Goal: Task Accomplishment & Management: Manage account settings

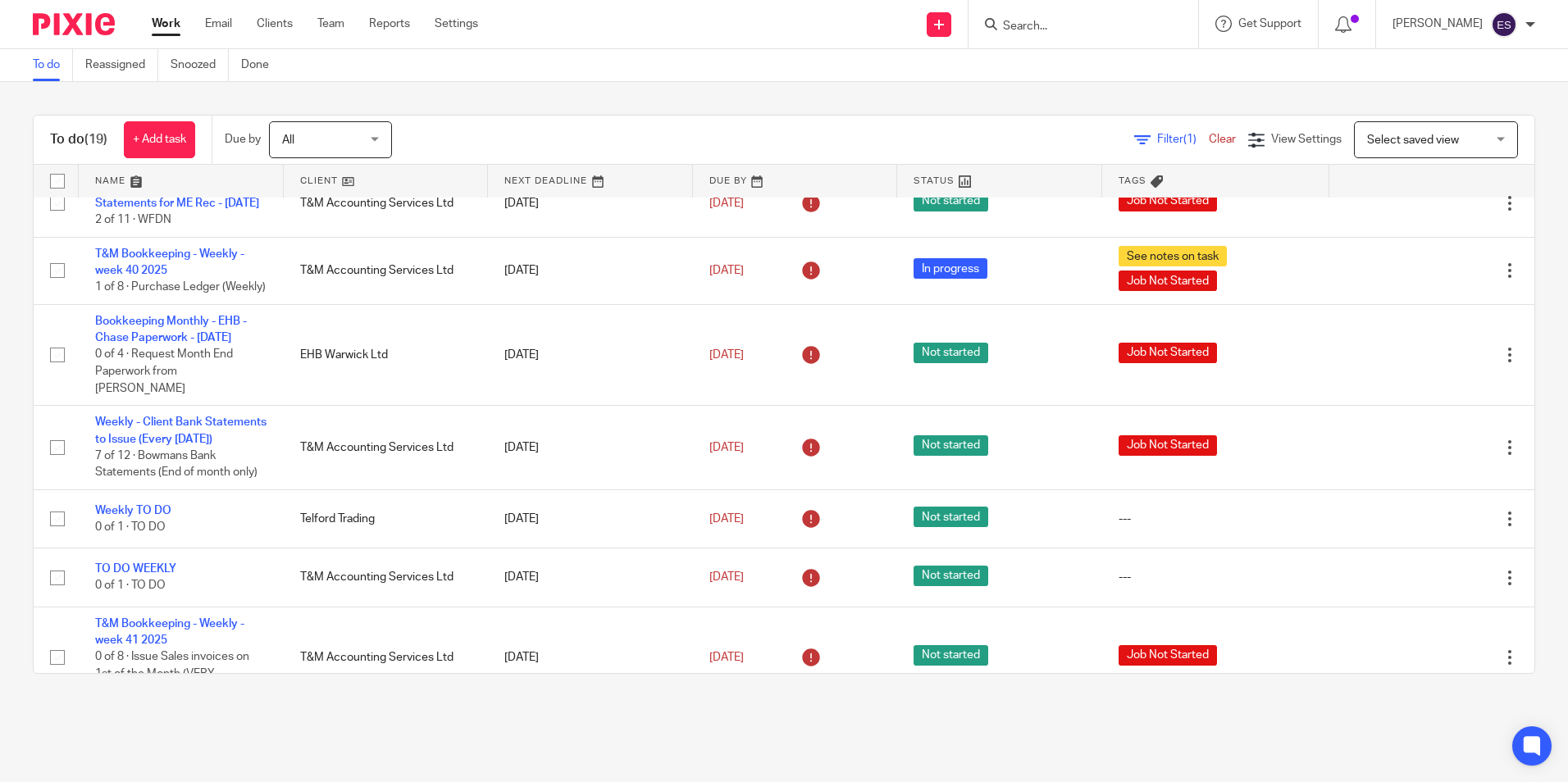
scroll to position [555, 0]
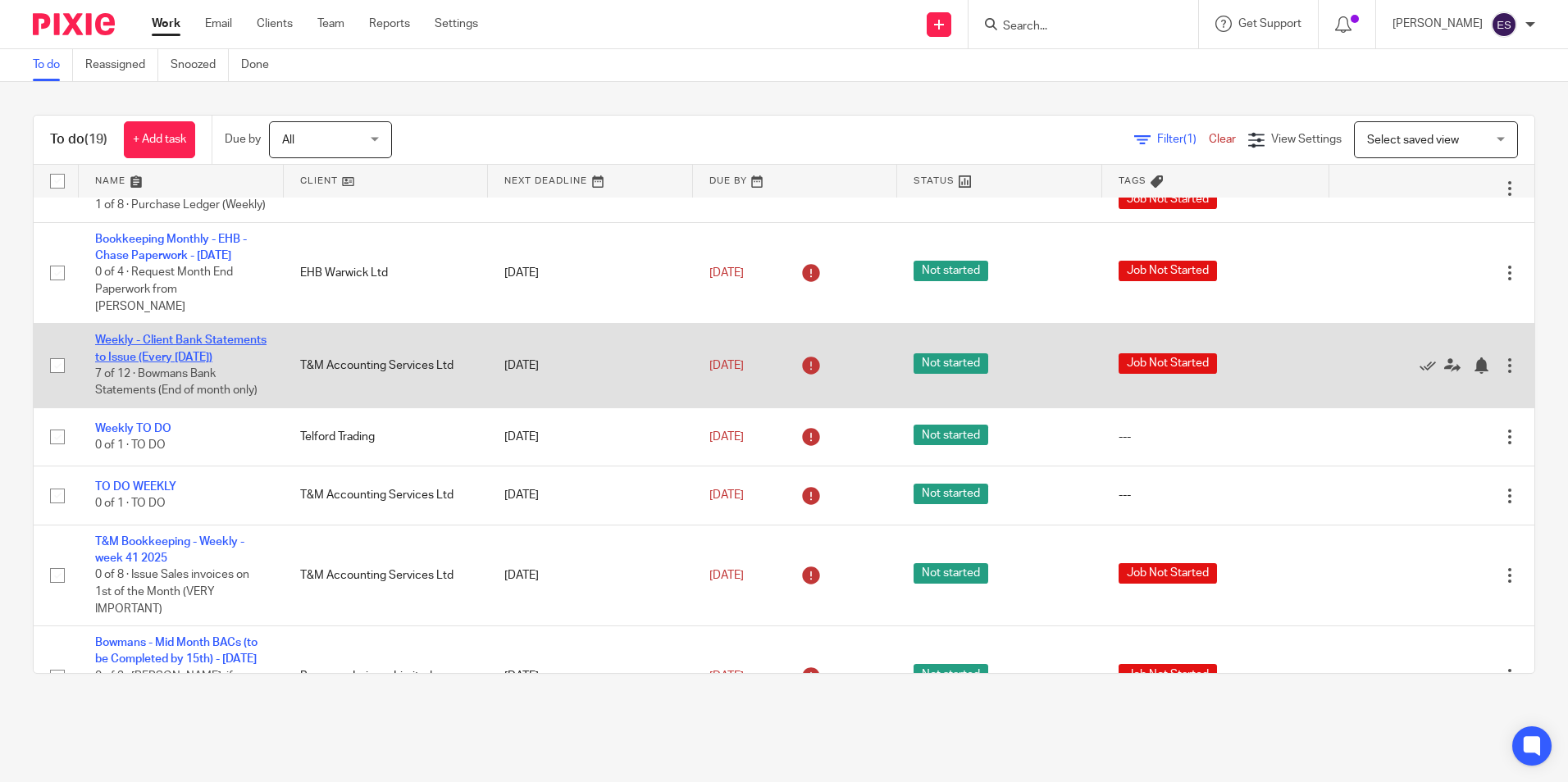
click at [164, 363] on link "Weekly - Client Bank Statements to Issue (Every [DATE])" at bounding box center [180, 349] width 171 height 28
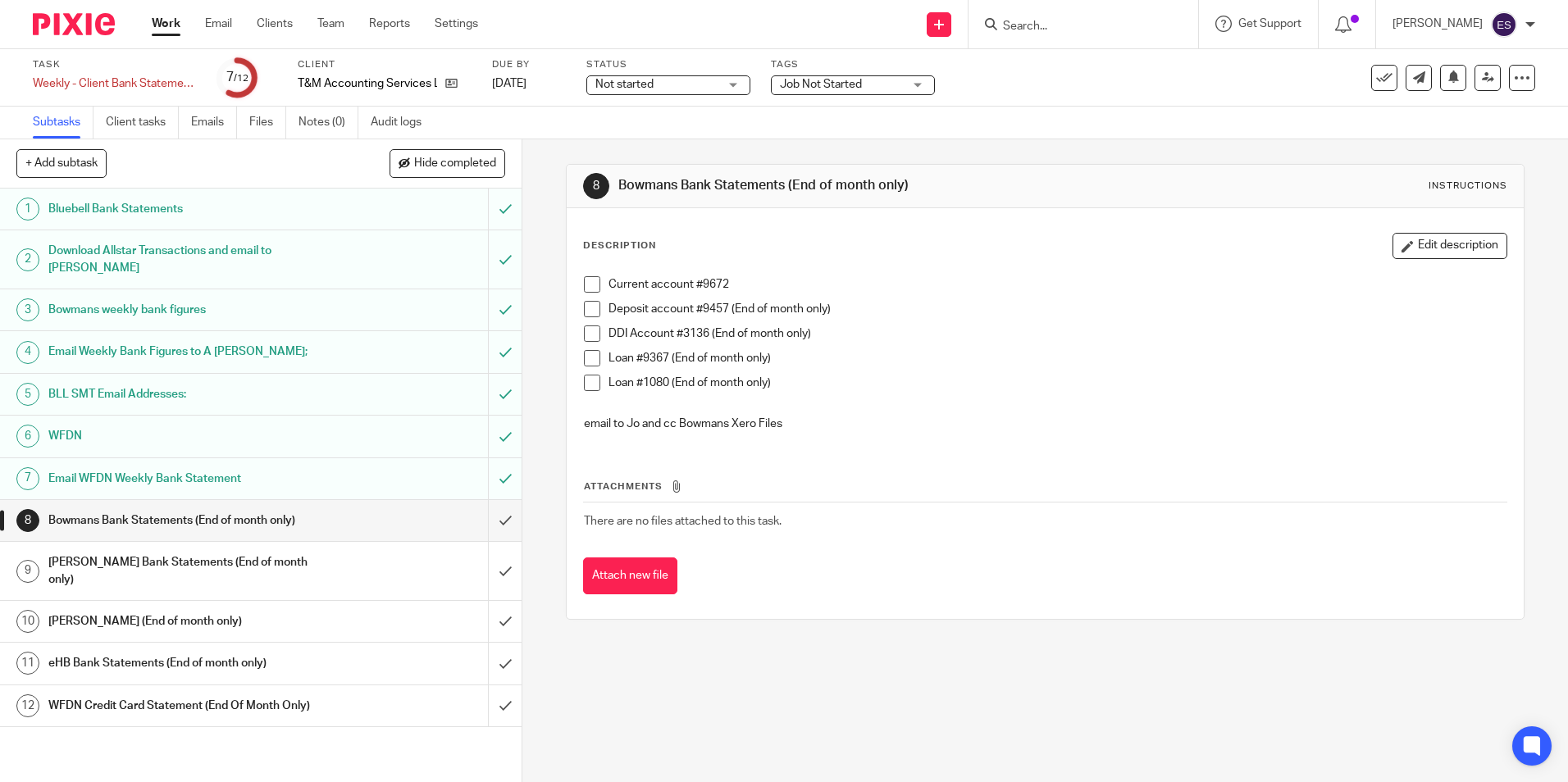
click at [181, 693] on h1 "WFDN Credit Card Statement (End Of Month Only)" at bounding box center [190, 705] width 282 height 24
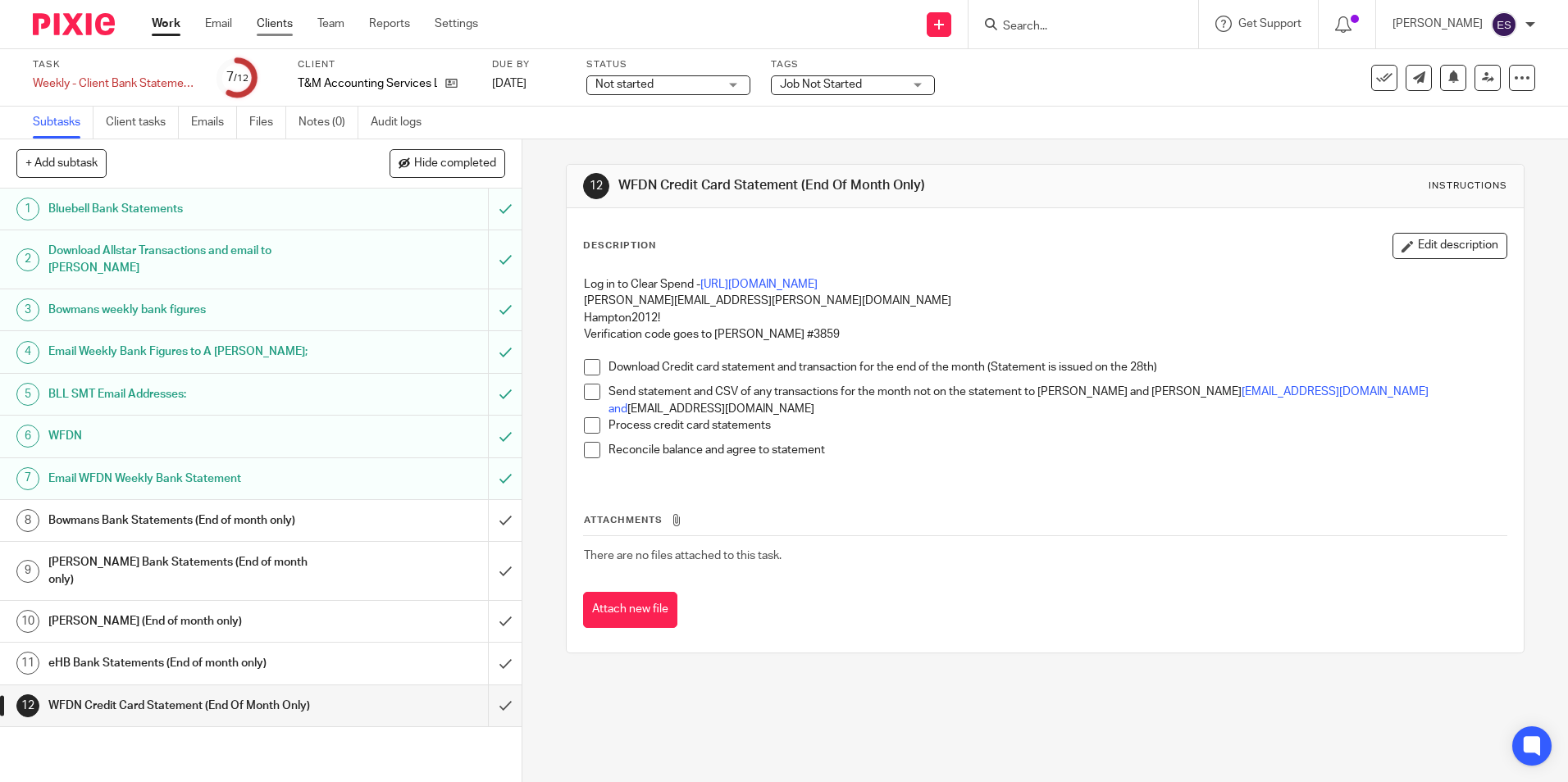
click at [275, 25] on link "Clients" at bounding box center [274, 23] width 36 height 17
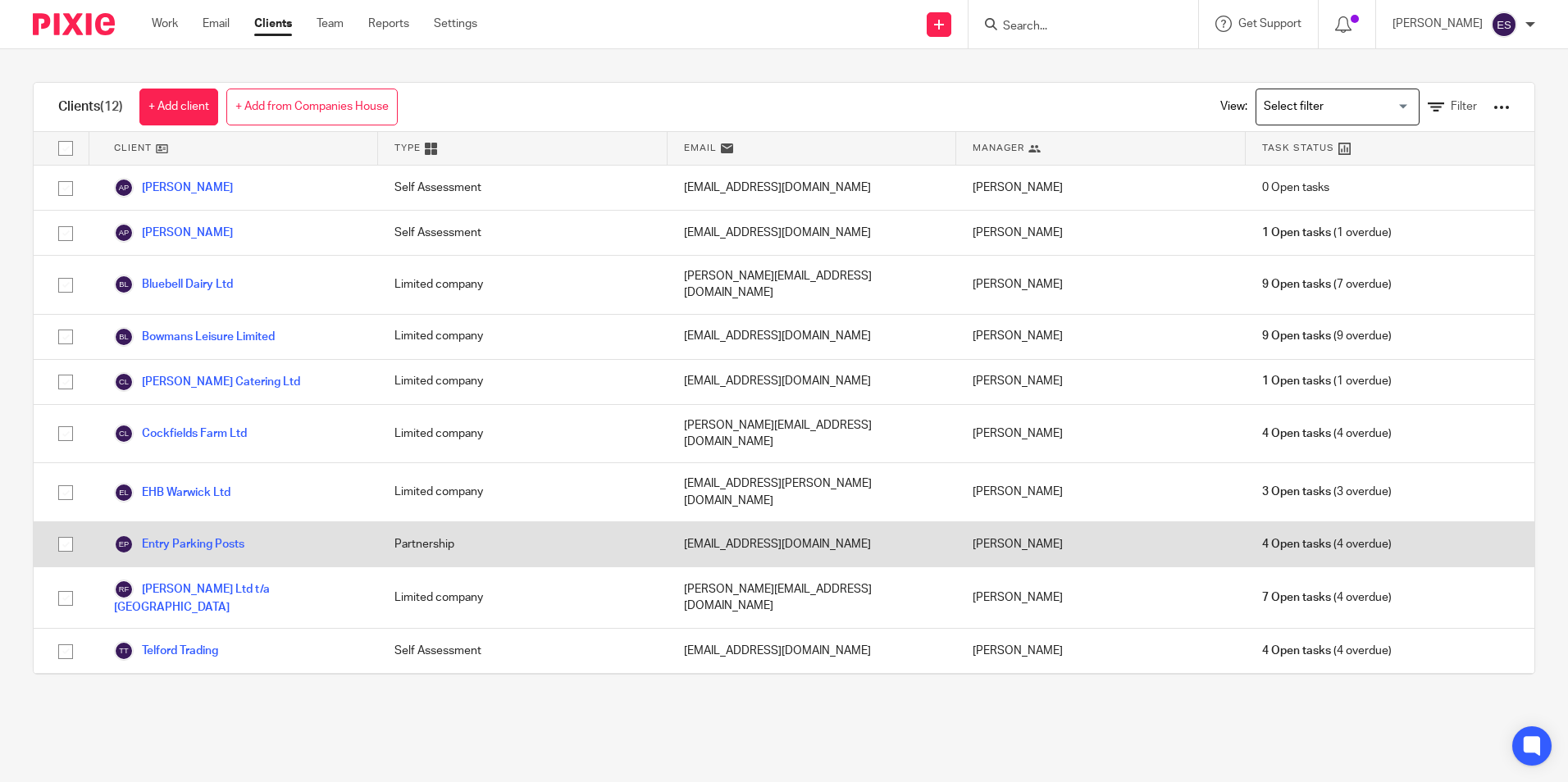
scroll to position [32, 0]
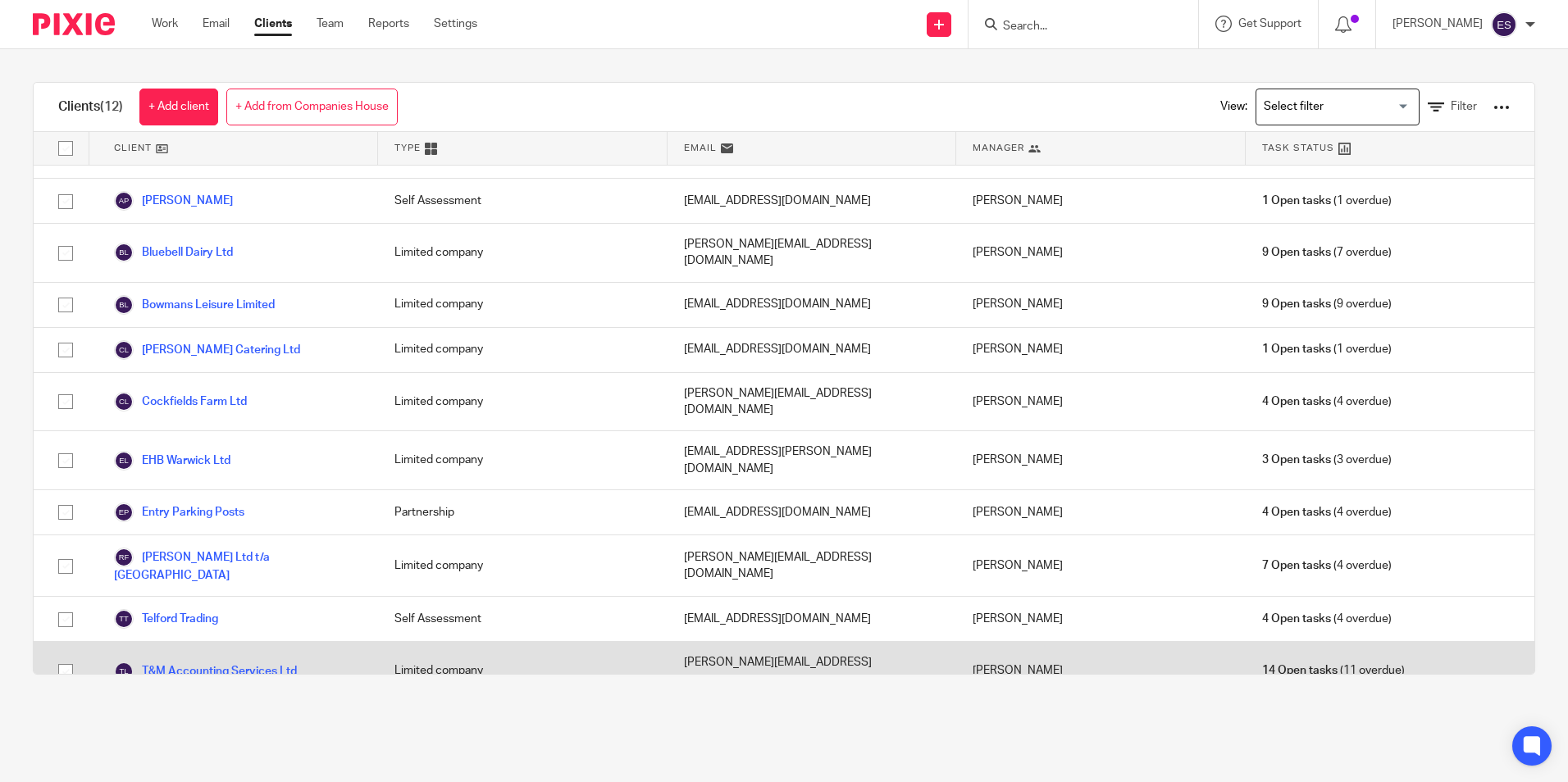
click at [231, 662] on link "T&M Accounting Services Ltd" at bounding box center [205, 672] width 183 height 20
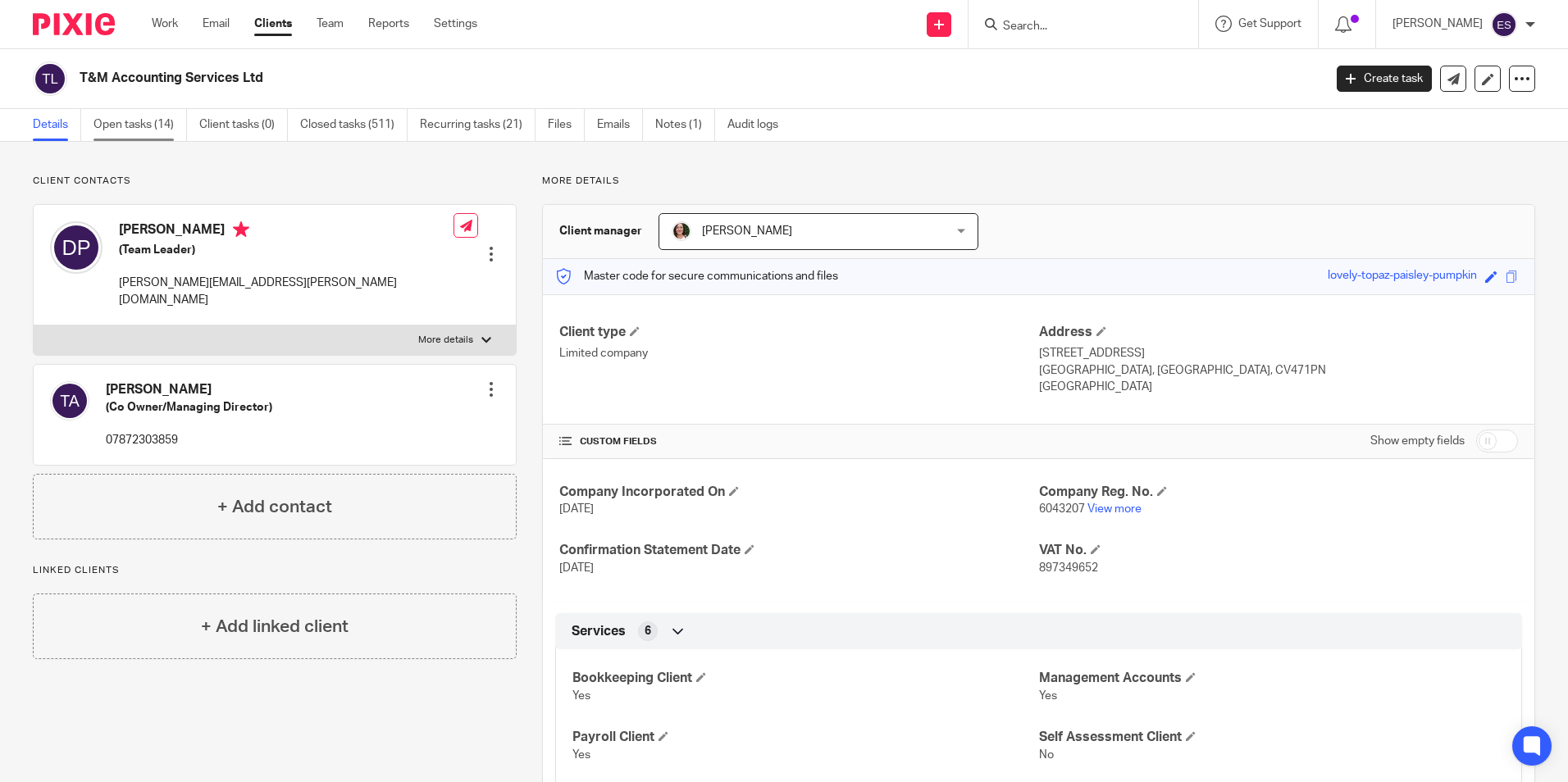
click at [165, 124] on link "Open tasks (14)" at bounding box center [139, 124] width 93 height 32
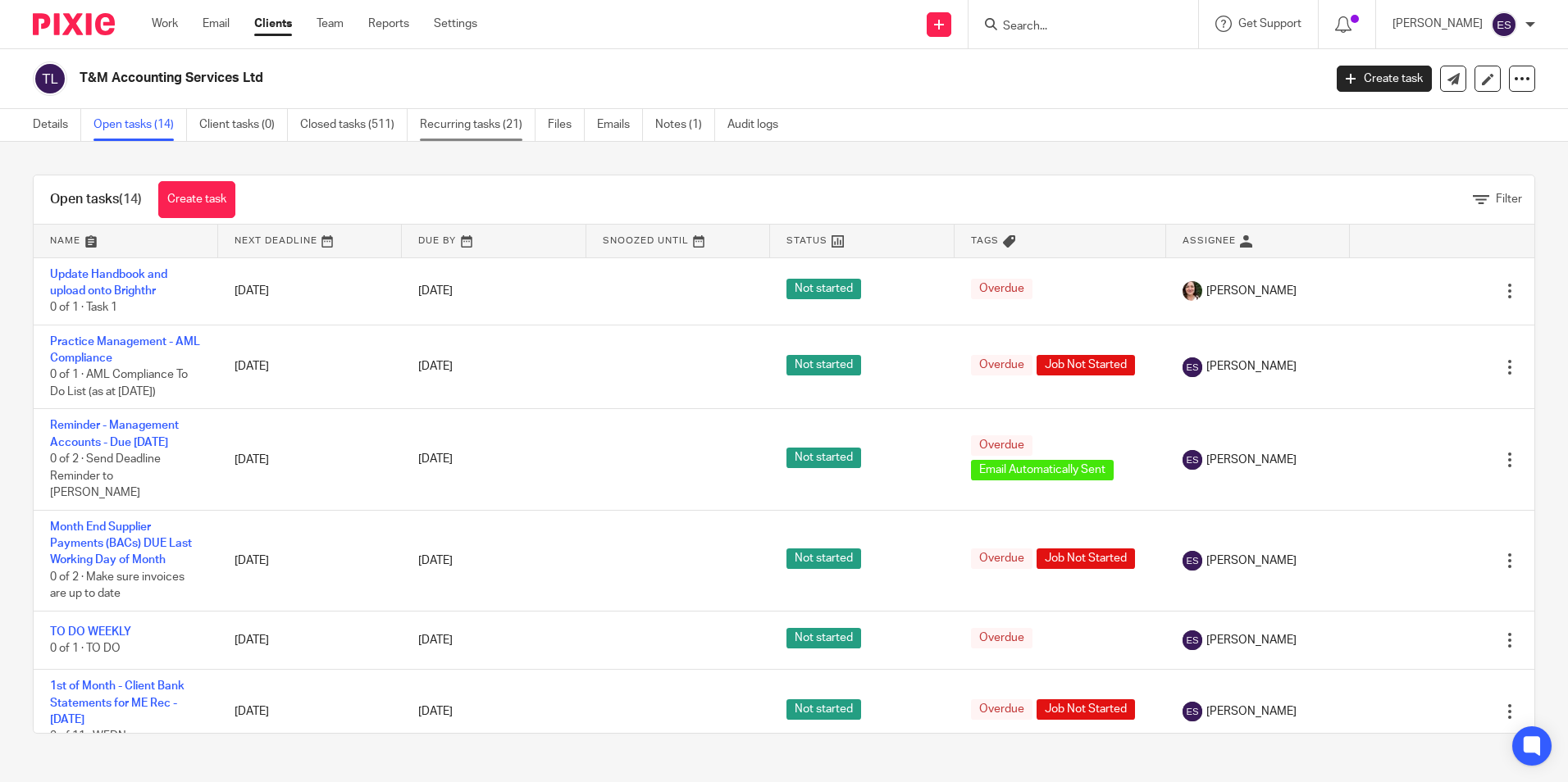
click at [464, 120] on link "Recurring tasks (21)" at bounding box center [478, 124] width 116 height 32
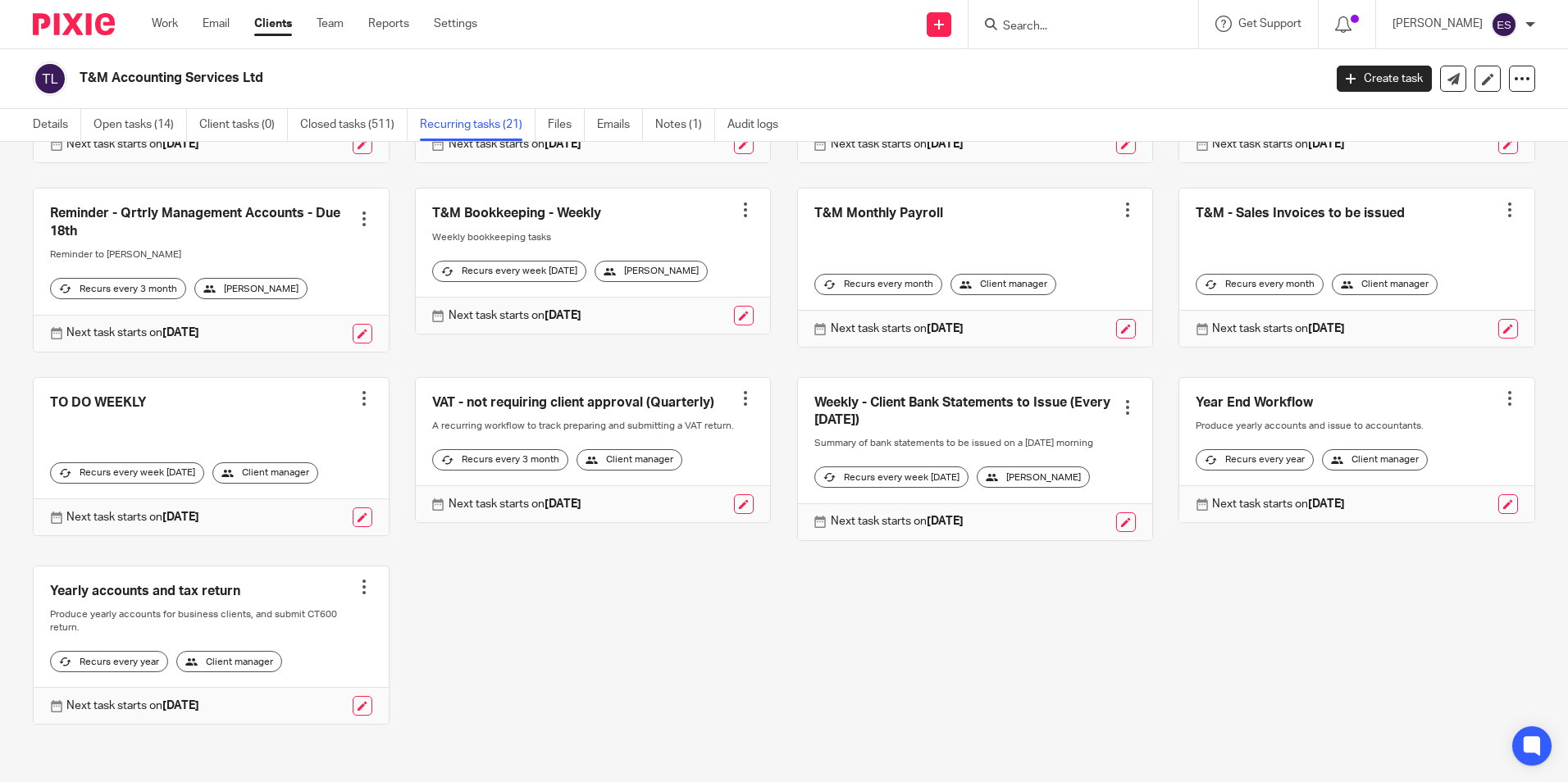
scroll to position [511, 0]
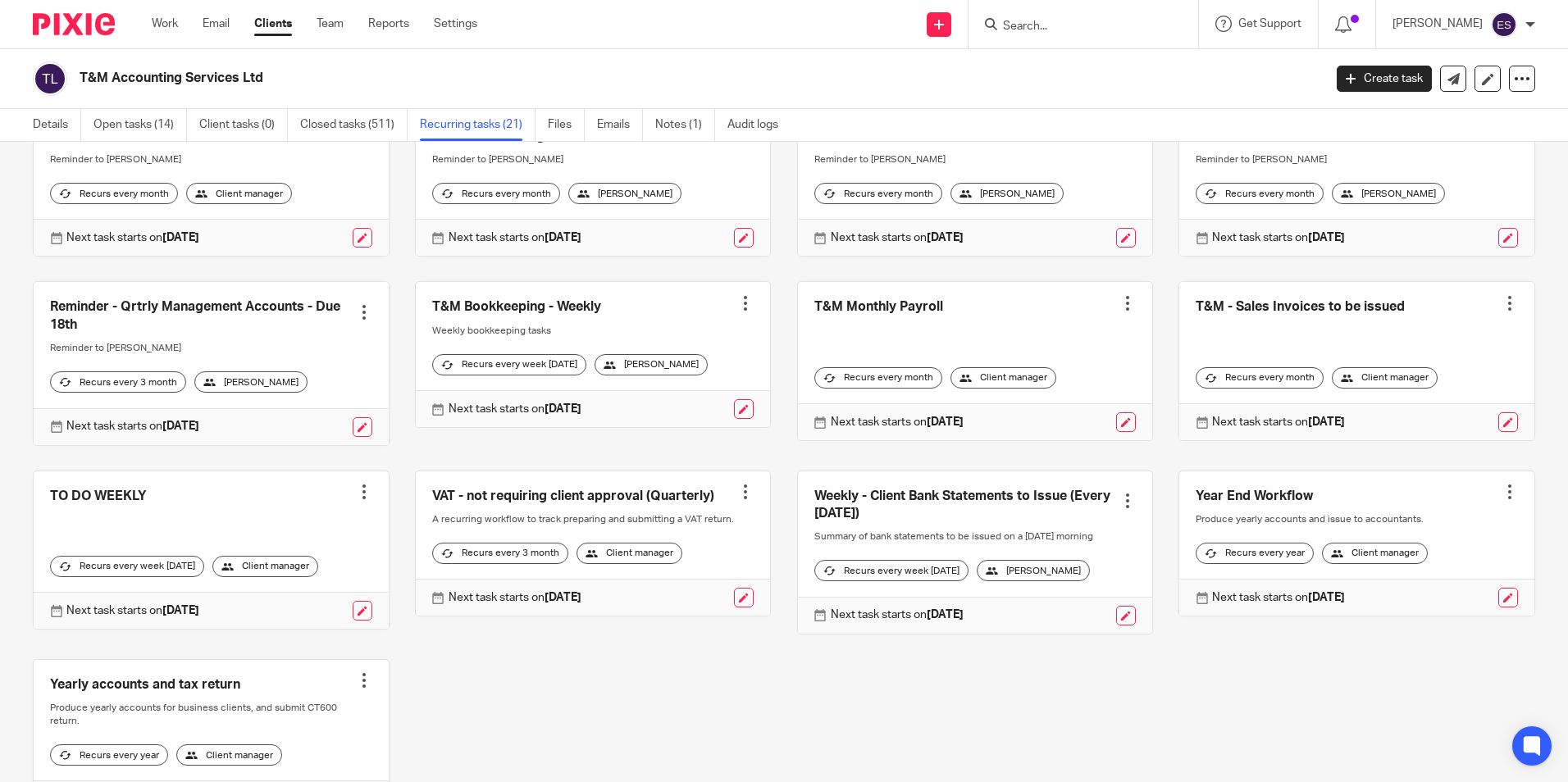
click at [999, 544] on link at bounding box center [975, 552] width 355 height 163
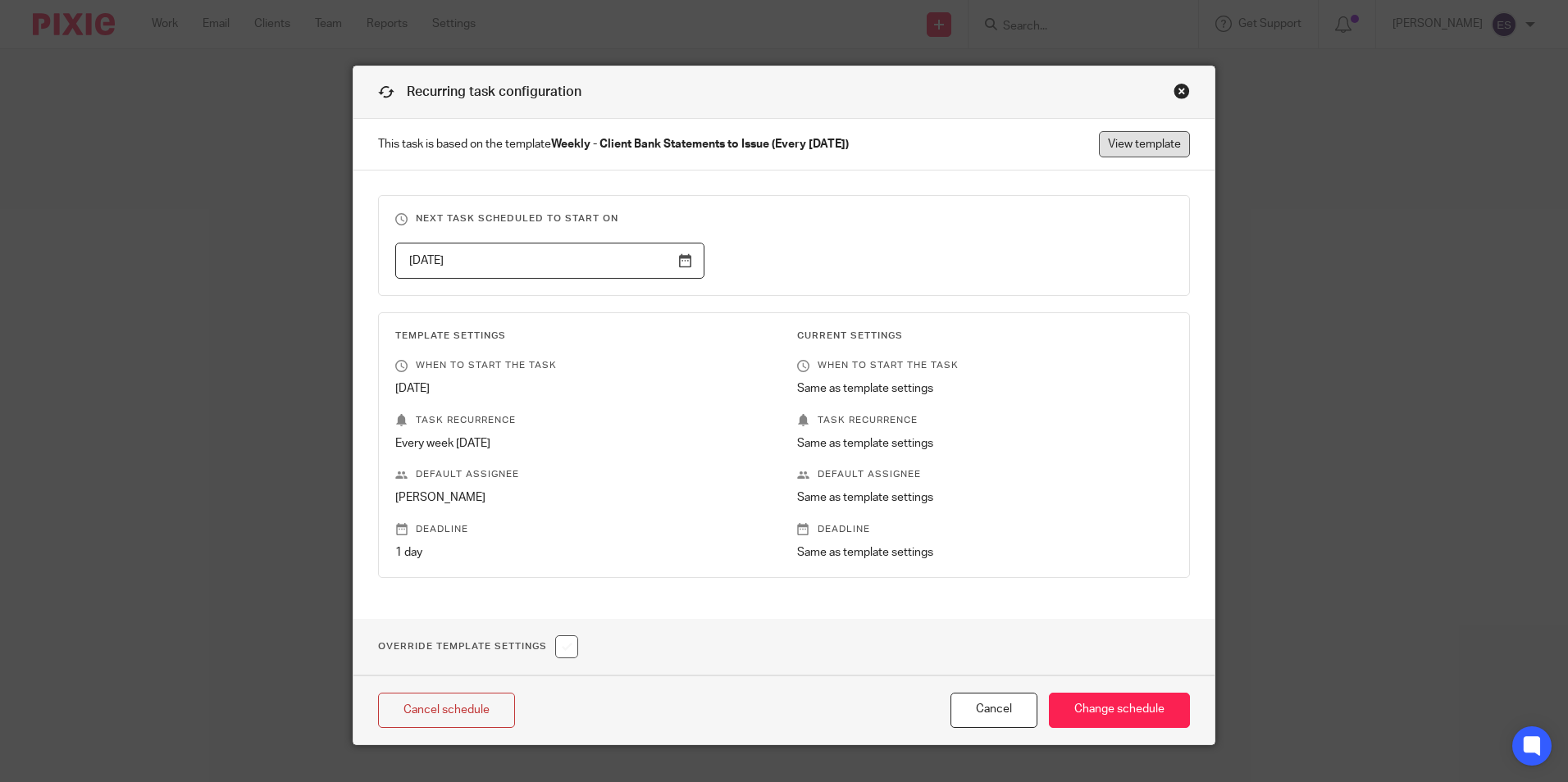
click at [1109, 140] on link "View template" at bounding box center [1144, 144] width 91 height 26
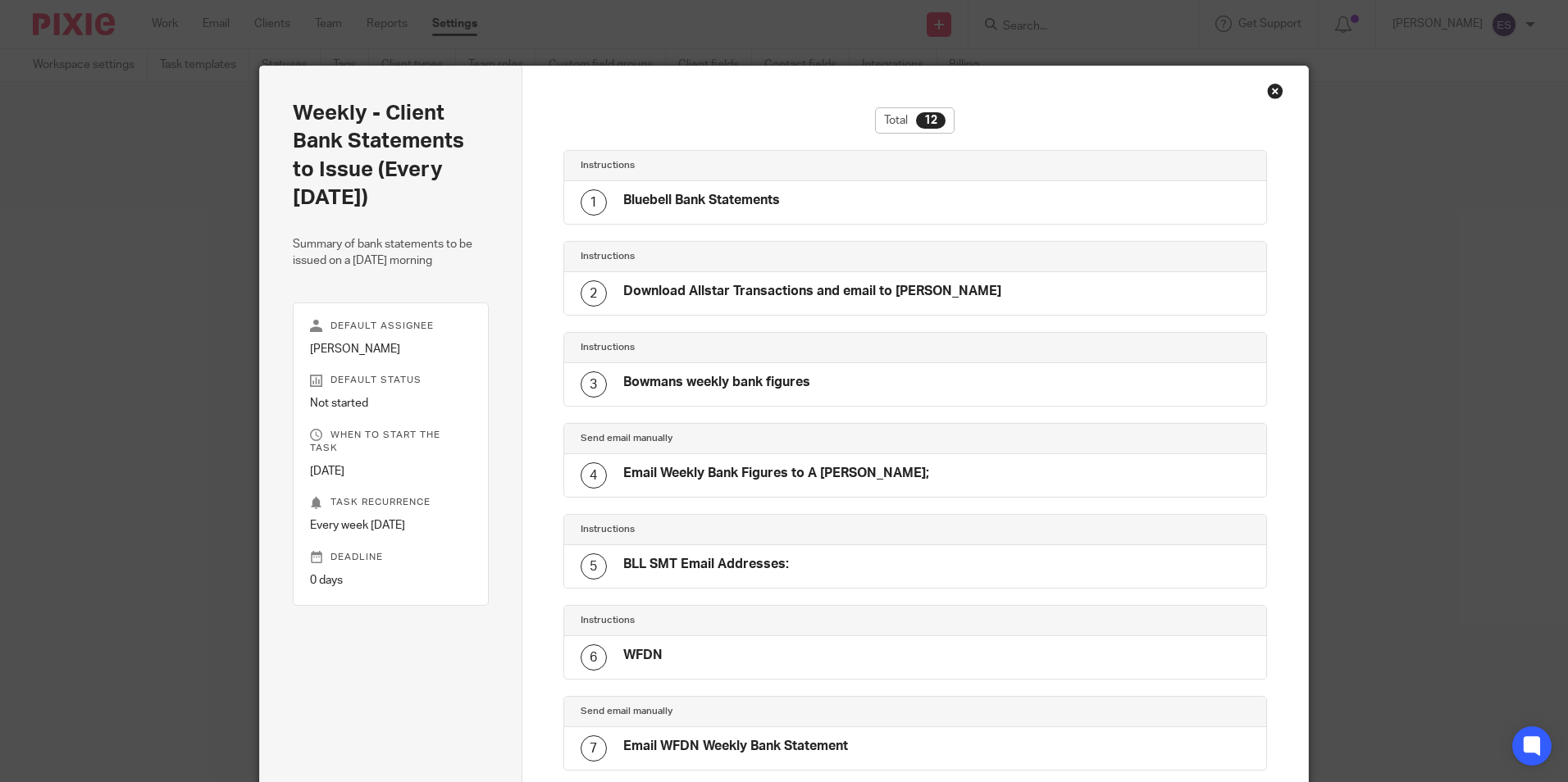
click at [1267, 86] on div "Close this dialog window" at bounding box center [1275, 90] width 17 height 17
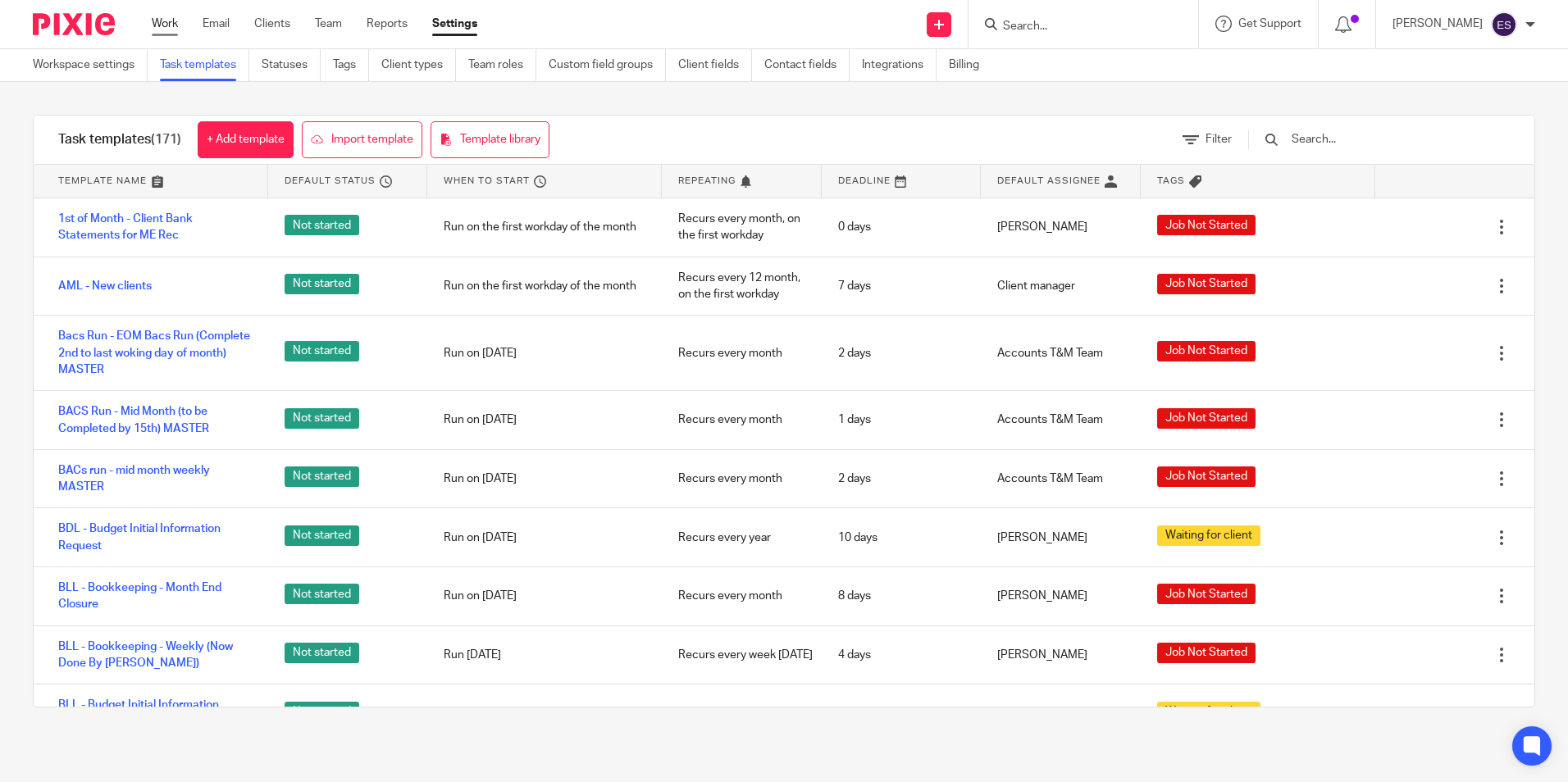
click at [174, 25] on link "Work" at bounding box center [164, 23] width 26 height 17
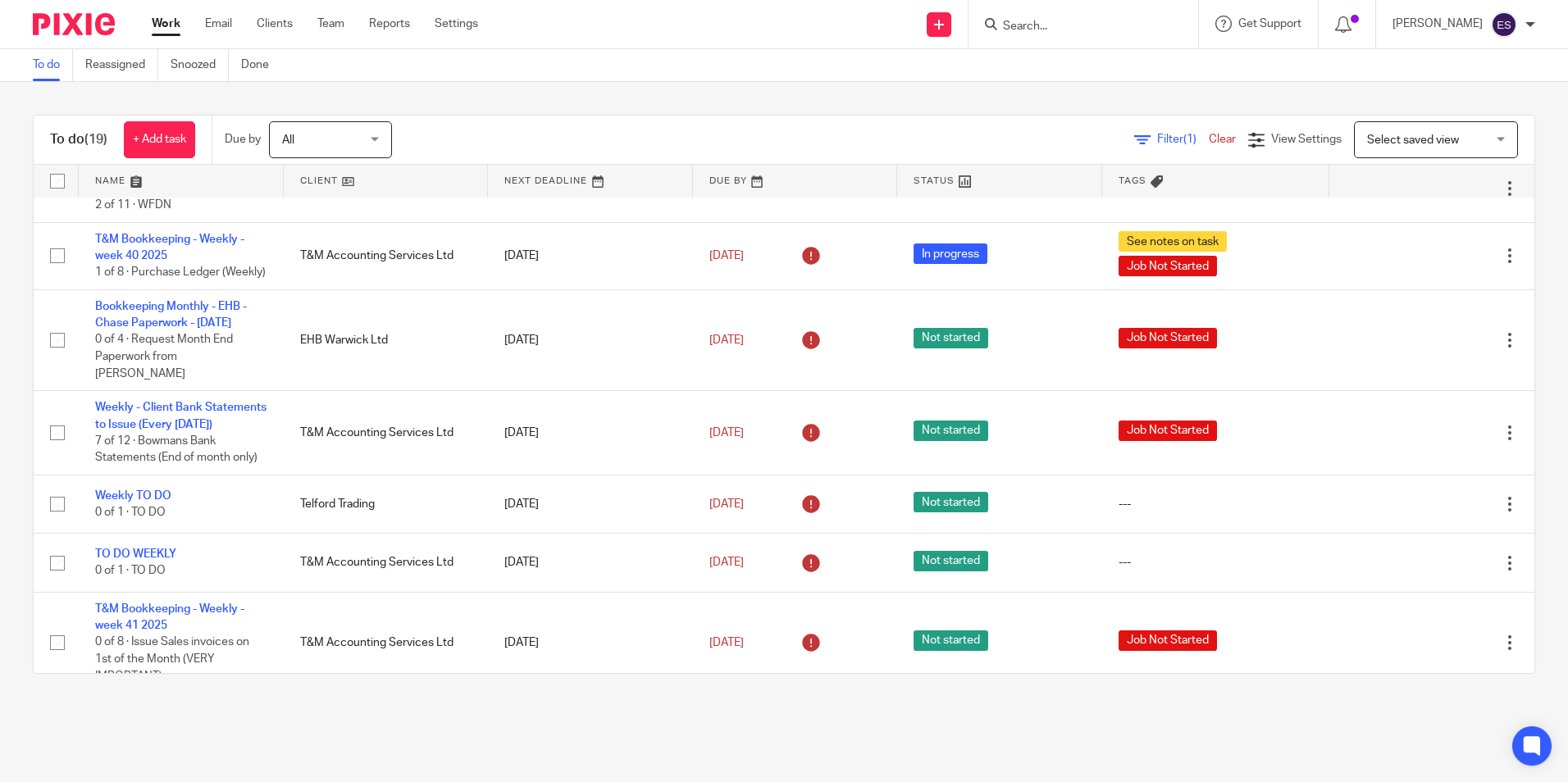
scroll to position [473, 0]
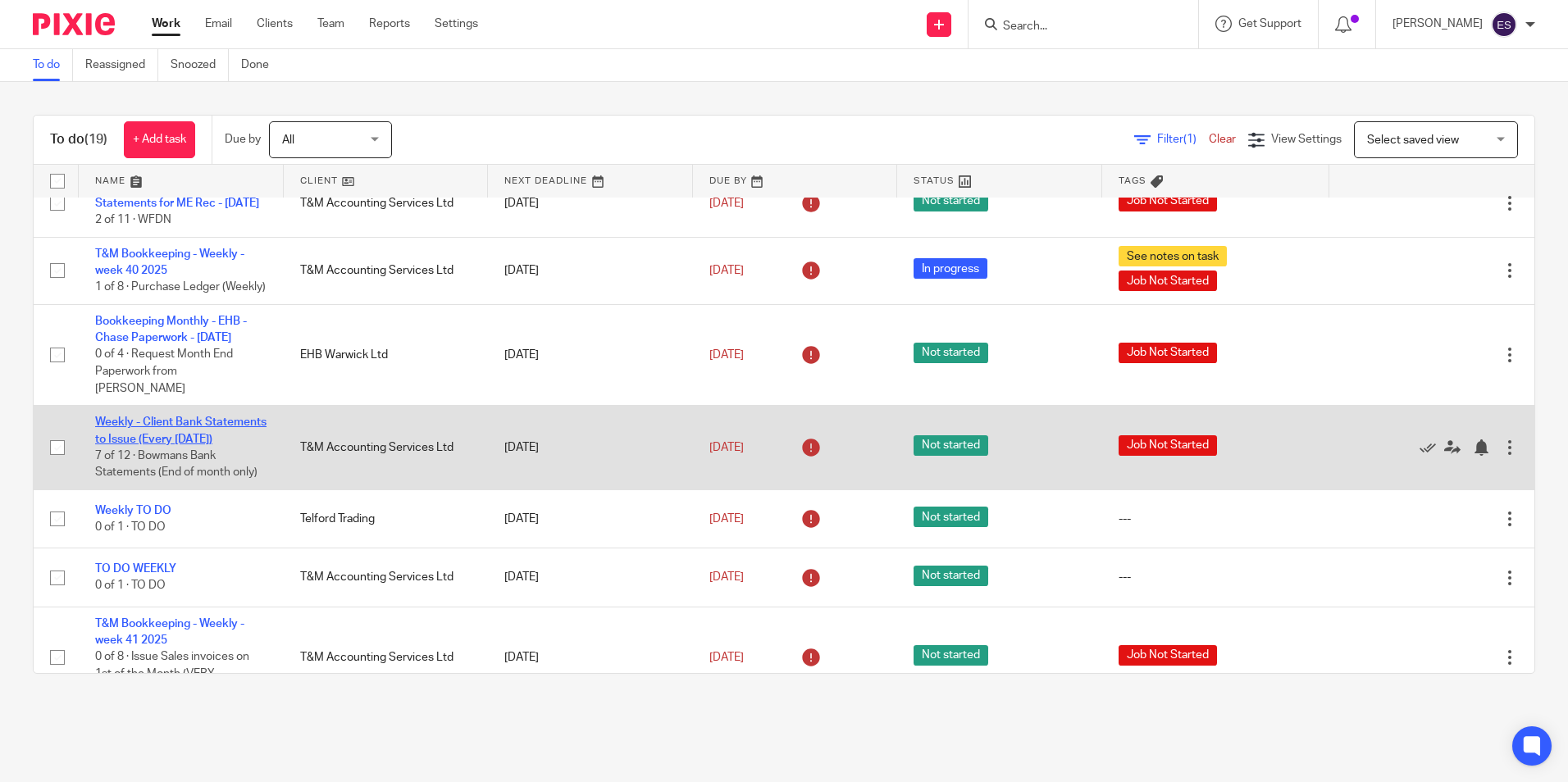
click at [197, 444] on link "Weekly - Client Bank Statements to Issue (Every [DATE])" at bounding box center [180, 431] width 171 height 28
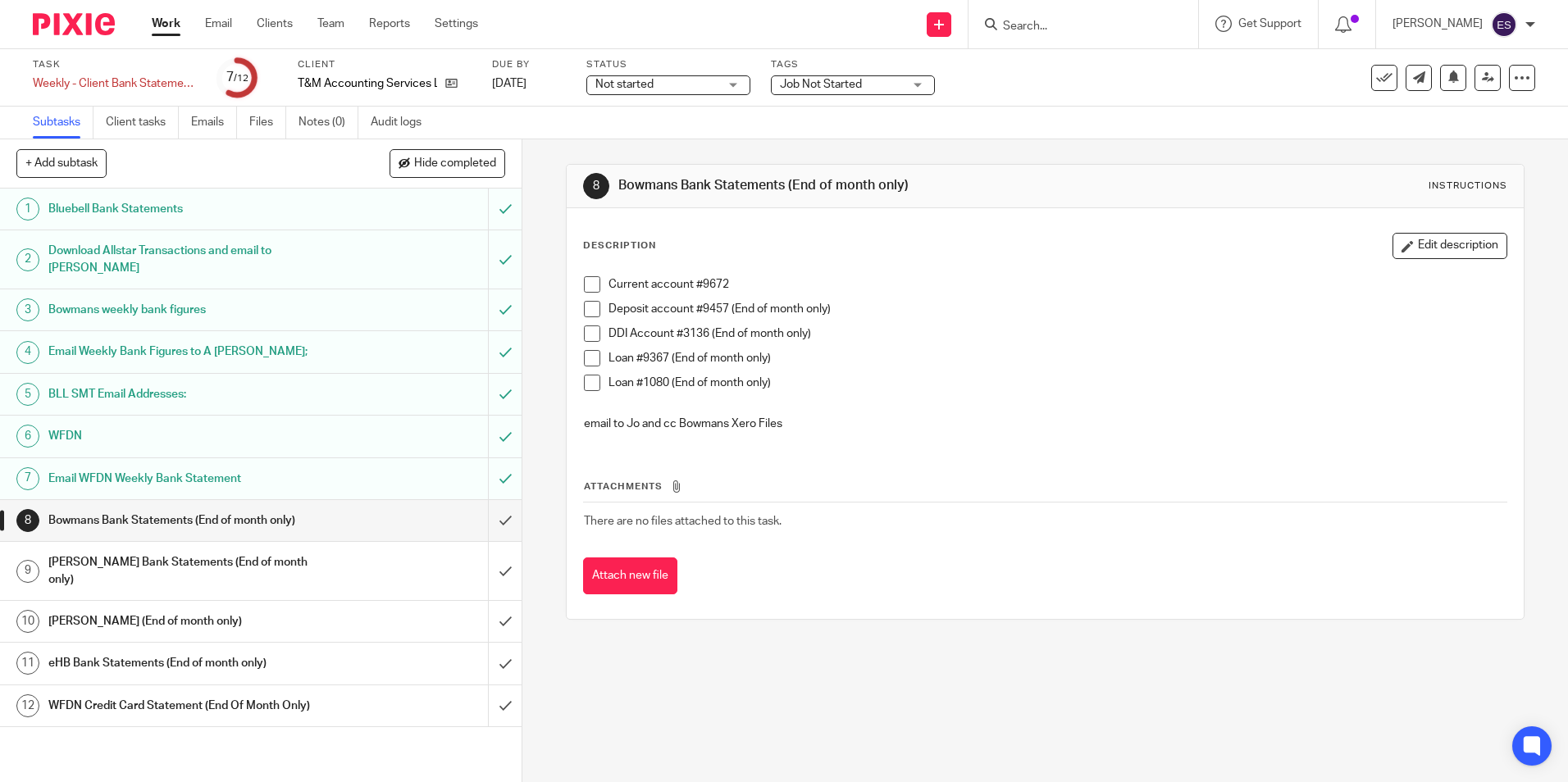
click at [312, 560] on h1 "[PERSON_NAME] Bank Statements (End of month only)" at bounding box center [190, 571] width 282 height 42
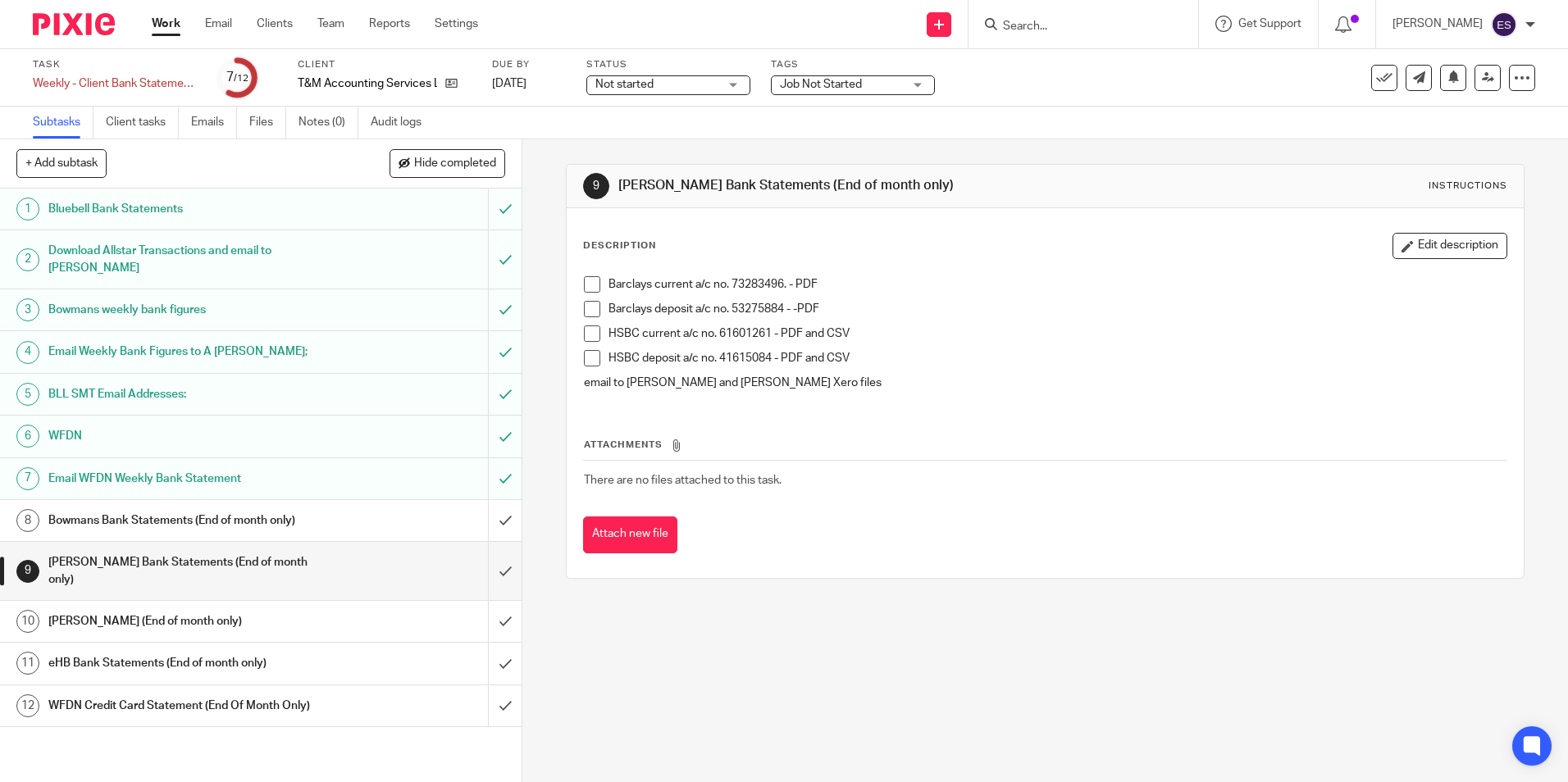
click at [179, 16] on link "Work" at bounding box center [165, 23] width 29 height 17
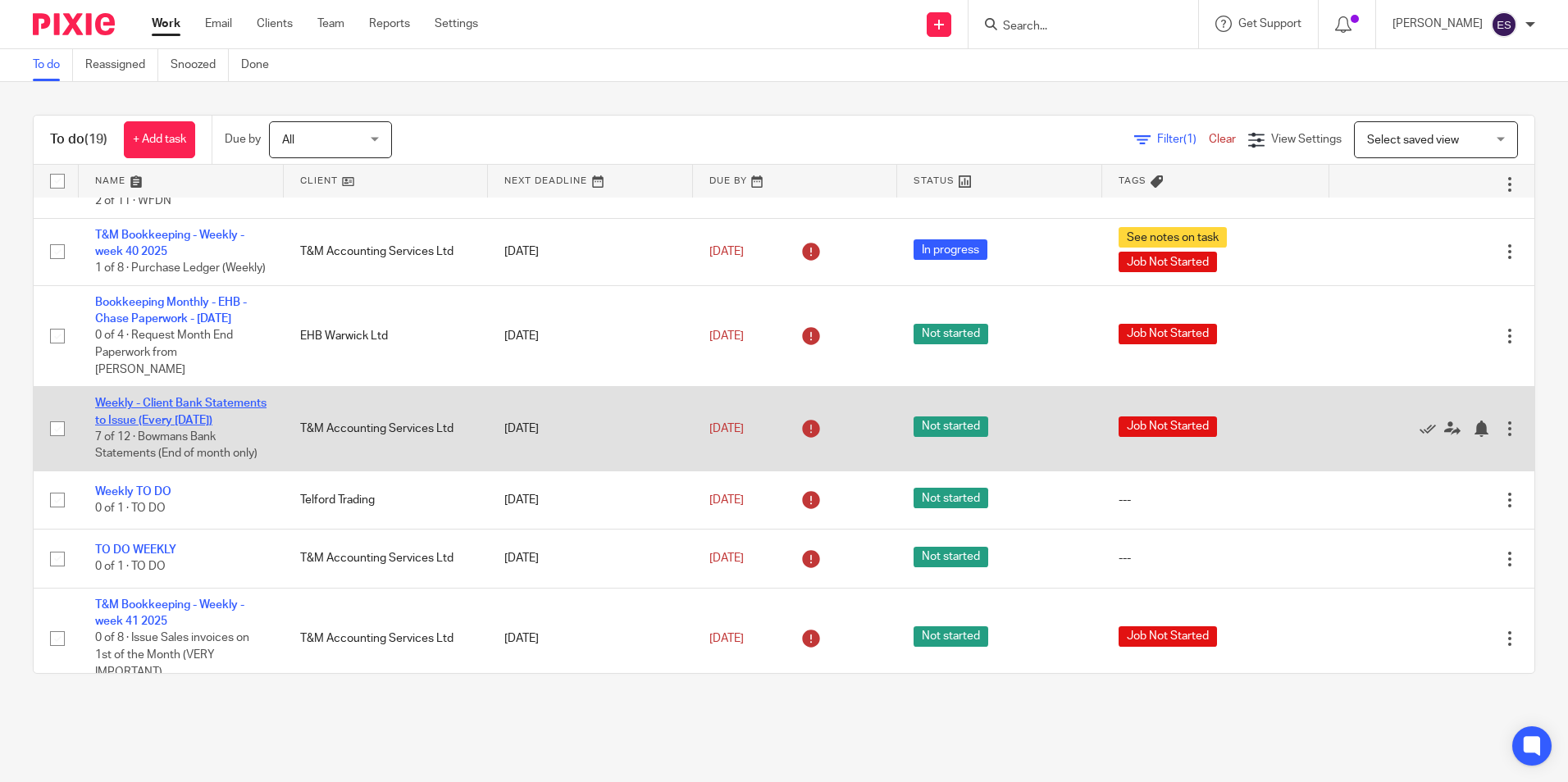
scroll to position [410, 0]
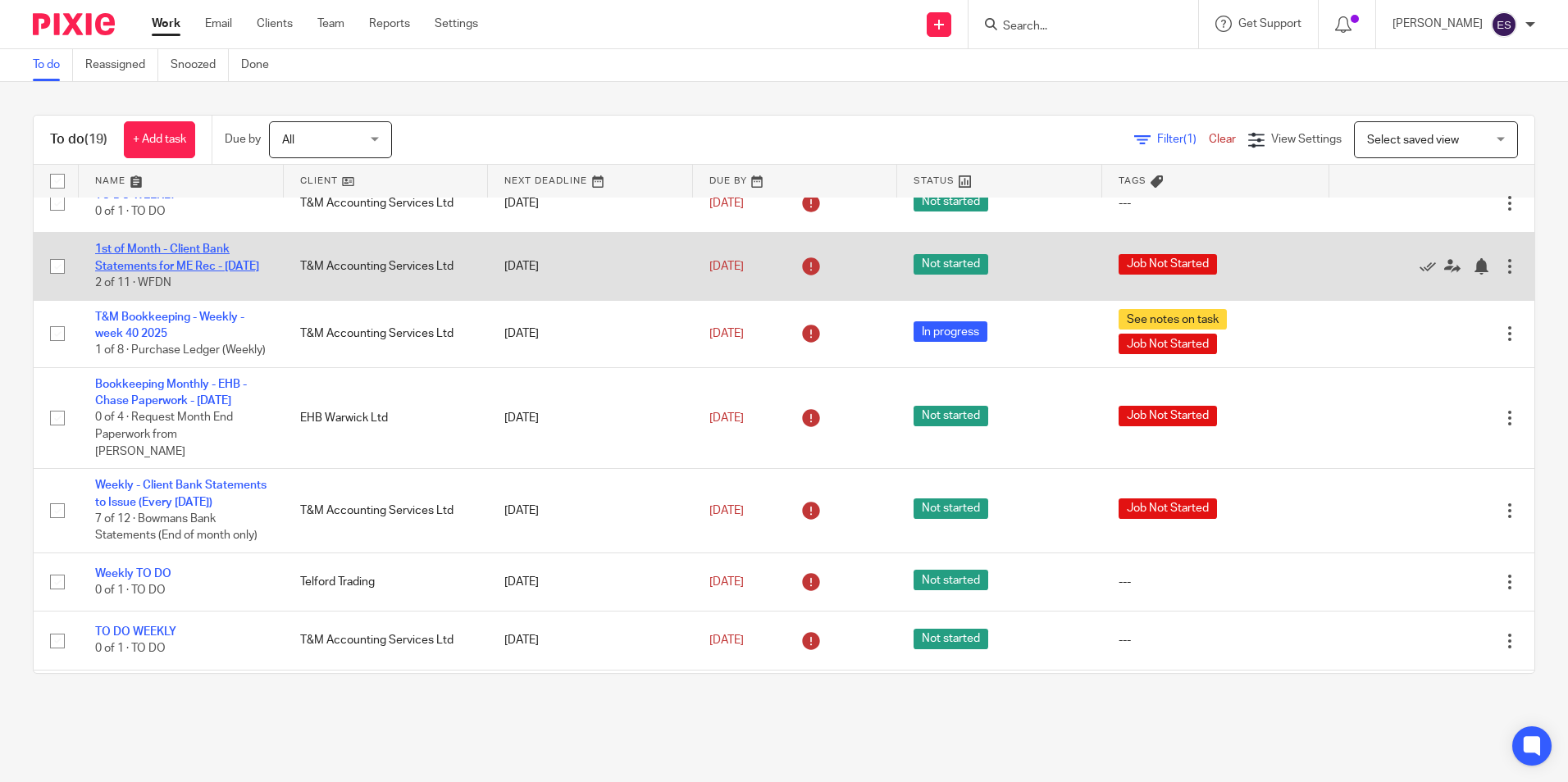
click at [175, 271] on link "1st of Month - Client Bank Statements for ME Rec - [DATE]" at bounding box center [177, 257] width 164 height 28
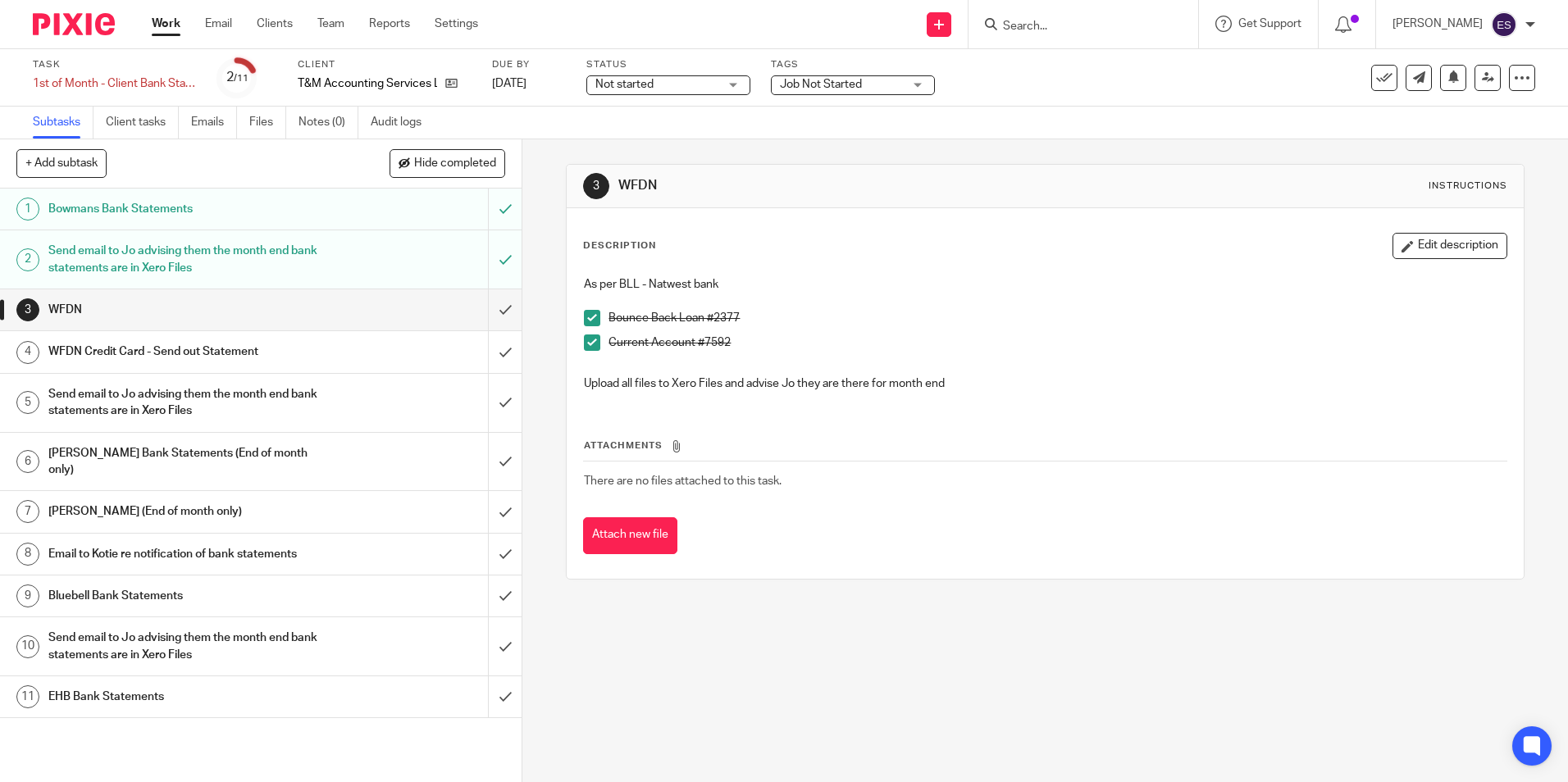
click at [199, 351] on h1 "WFDN Credit Card - Send out Statement" at bounding box center [190, 351] width 282 height 24
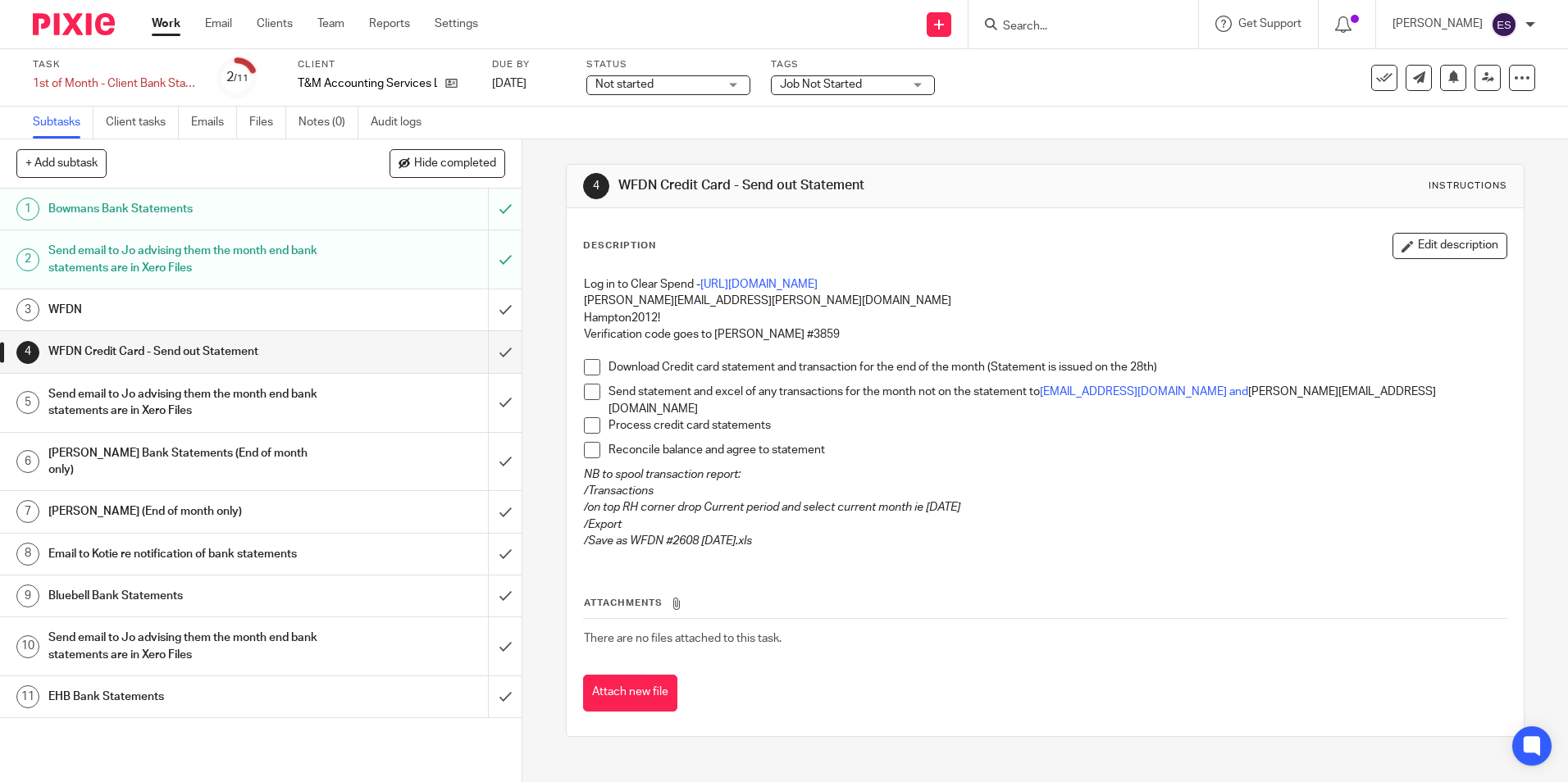
click at [171, 398] on h1 "Send email to Jo advising them the month end bank statements are in Xero Files" at bounding box center [190, 403] width 282 height 42
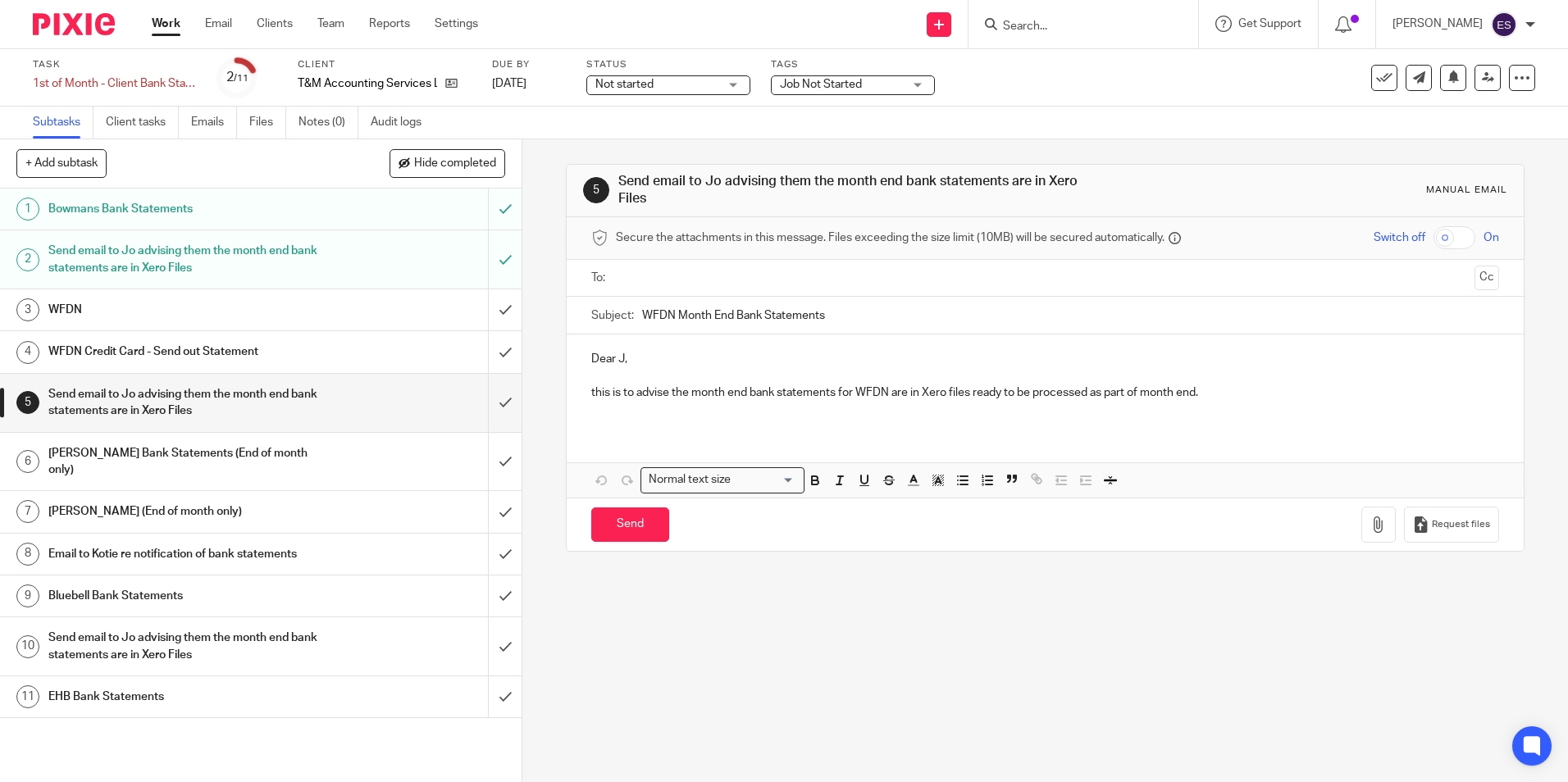
click at [156, 448] on h1 "[PERSON_NAME] Bank Statements (End of month only)" at bounding box center [190, 462] width 282 height 42
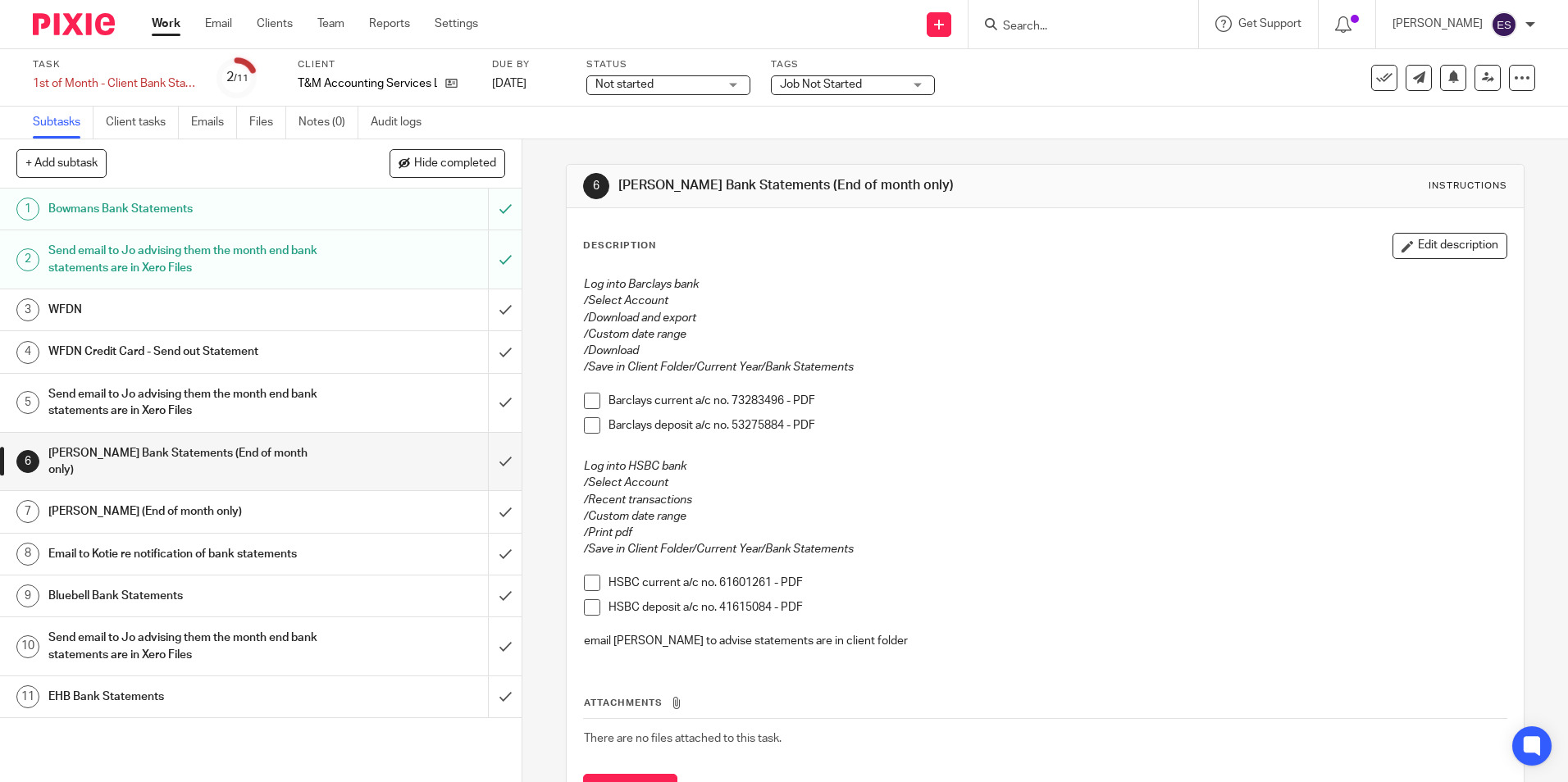
click at [166, 19] on link "Work" at bounding box center [165, 23] width 29 height 17
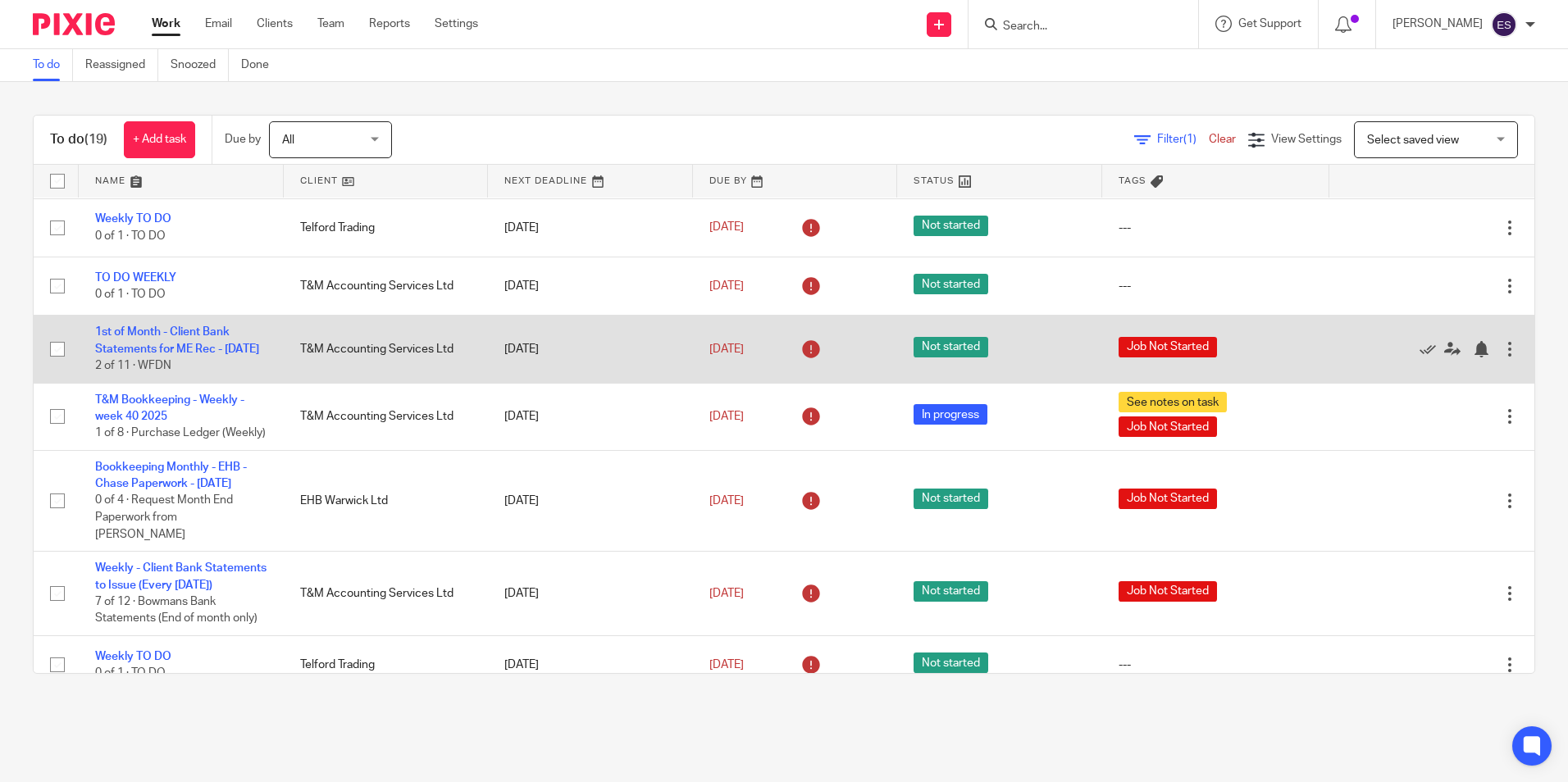
scroll to position [328, 0]
click at [149, 353] on link "1st of Month - Client Bank Statements for ME Rec - October 2025" at bounding box center [177, 339] width 164 height 28
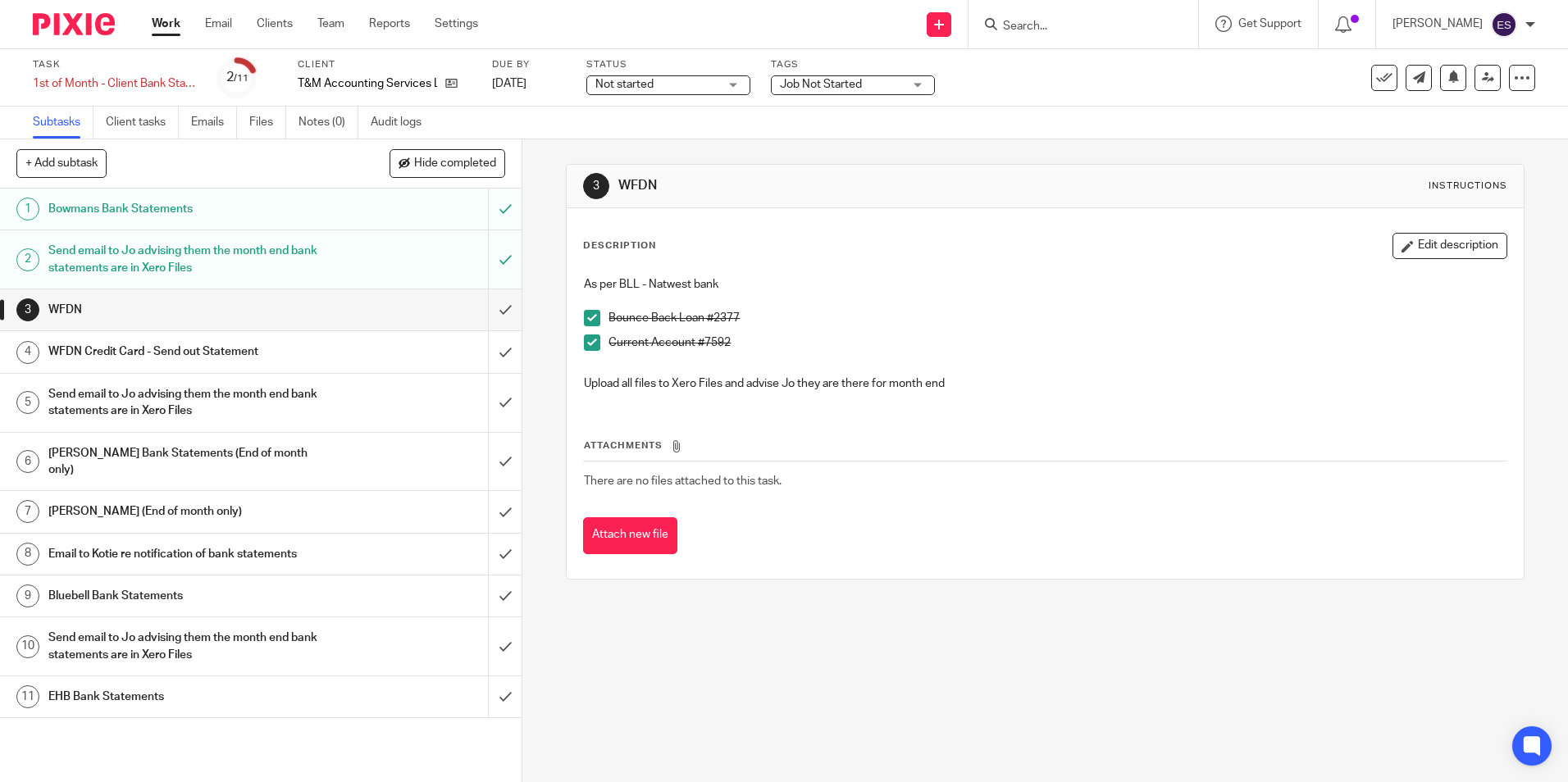
click at [160, 19] on link "Work" at bounding box center [165, 23] width 29 height 17
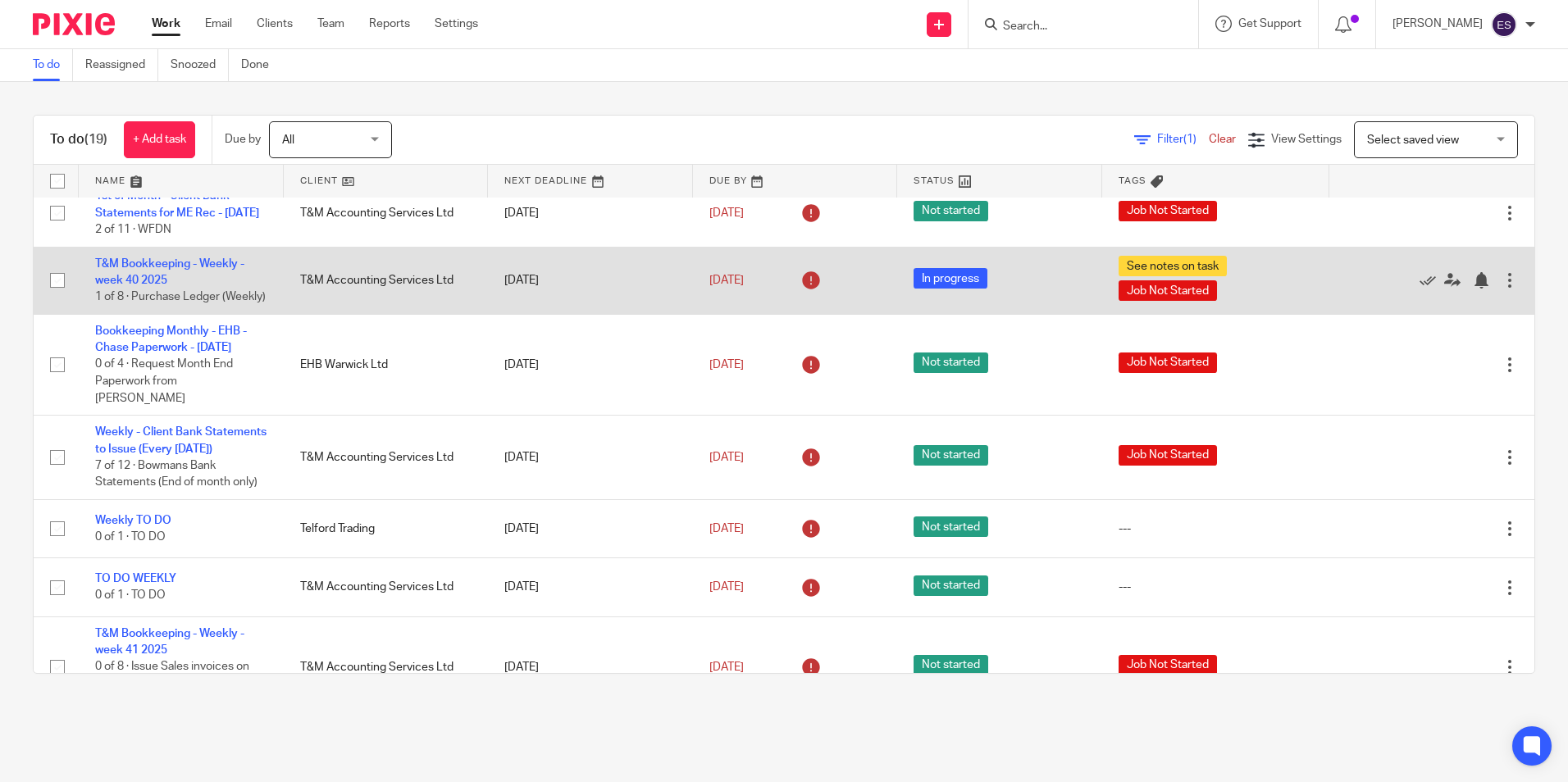
scroll to position [492, 0]
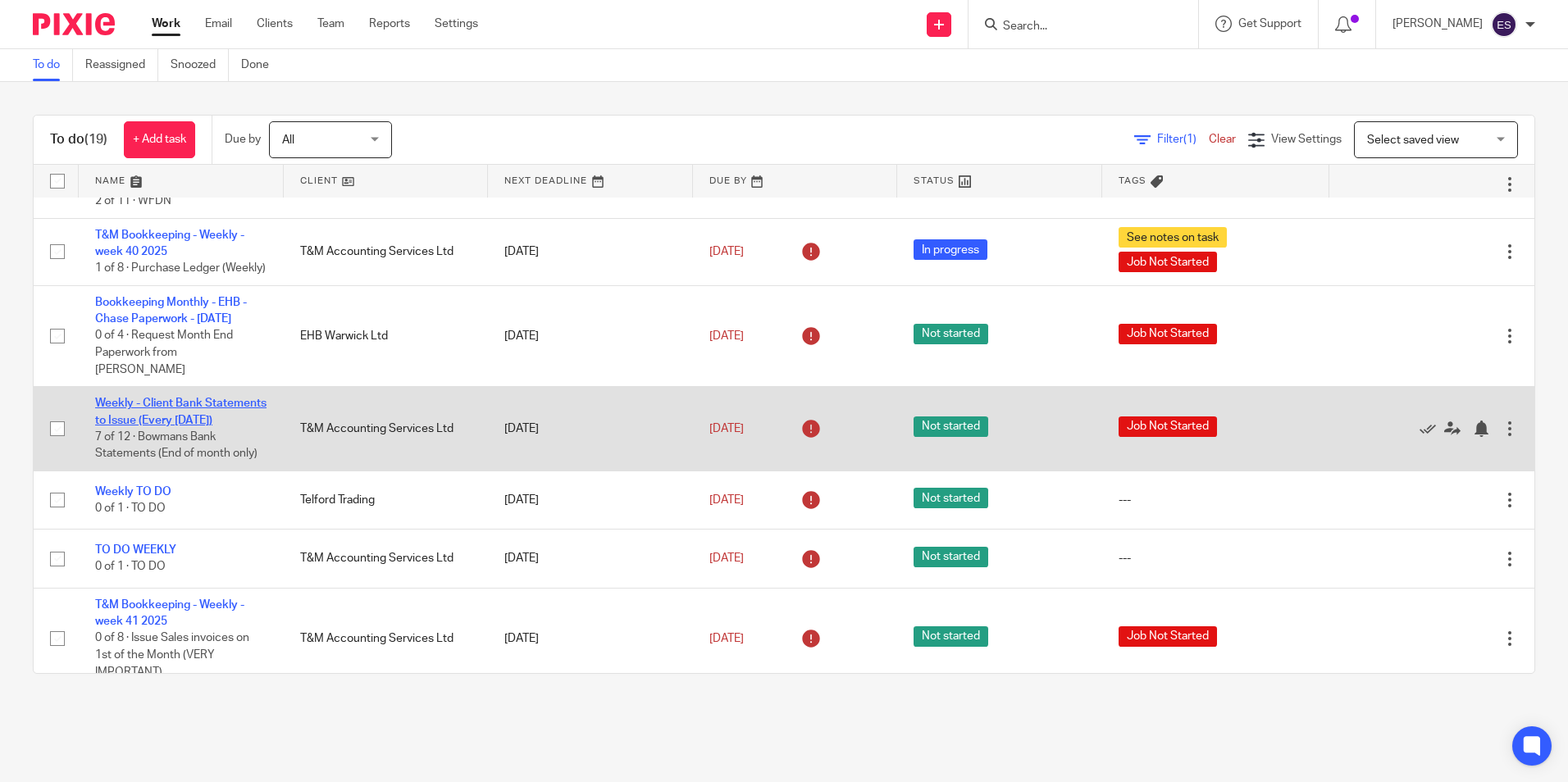
click at [175, 425] on link "Weekly - Client Bank Statements to Issue (Every [DATE])" at bounding box center [180, 411] width 171 height 28
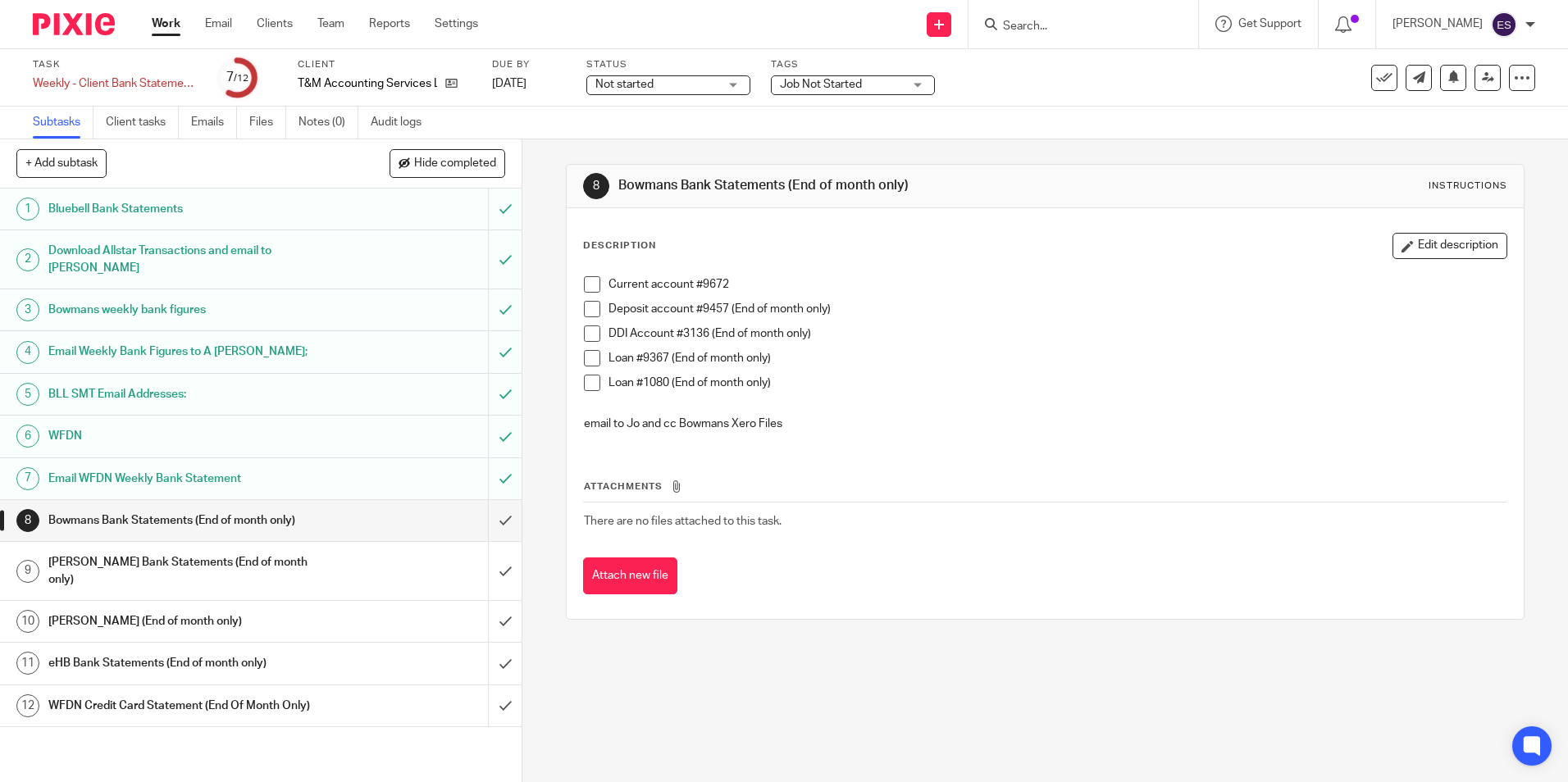
click at [250, 693] on h1 "WFDN Credit Card Statement (End Of Month Only)" at bounding box center [190, 705] width 282 height 24
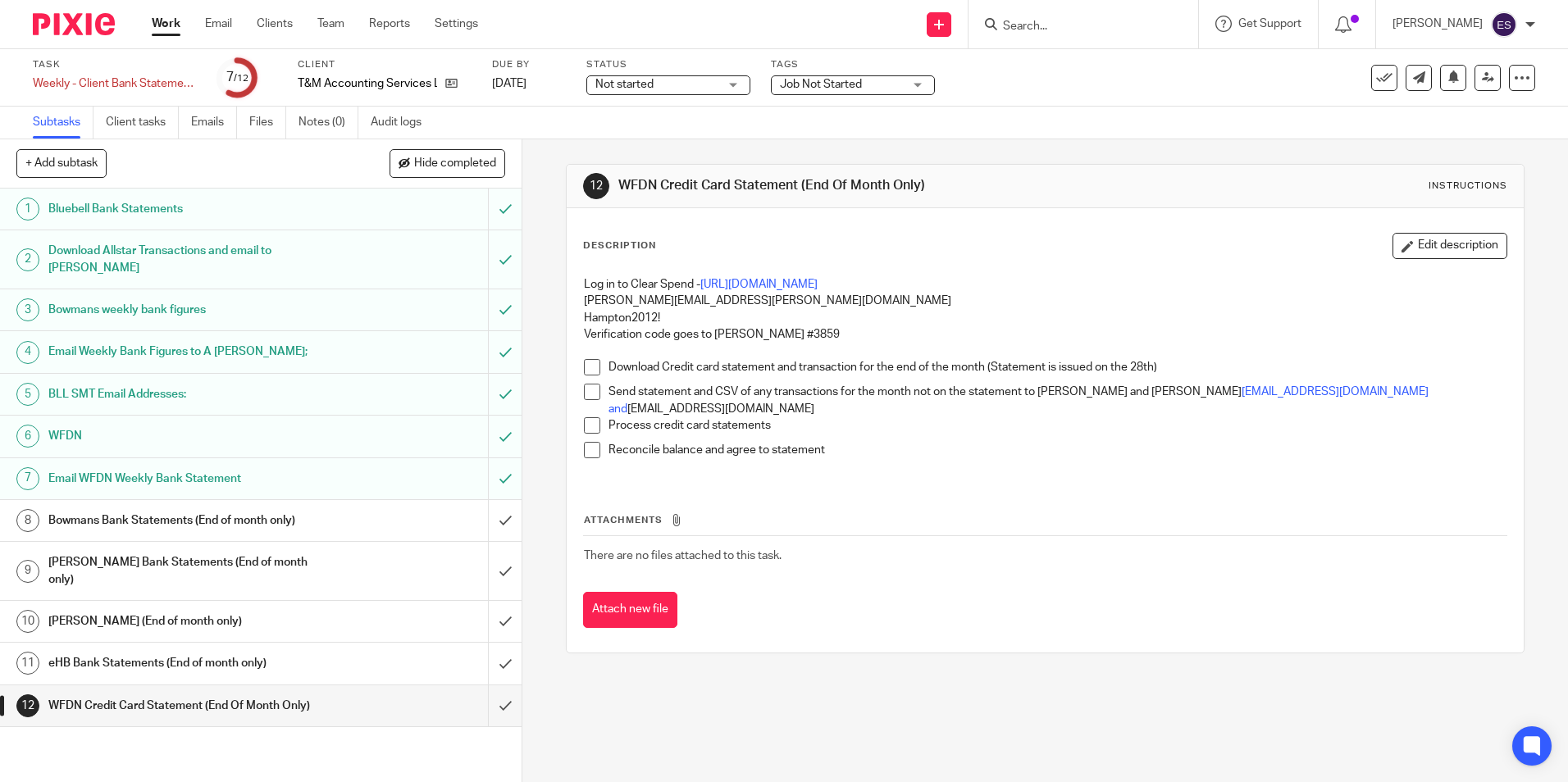
click at [165, 25] on link "Work" at bounding box center [165, 23] width 29 height 17
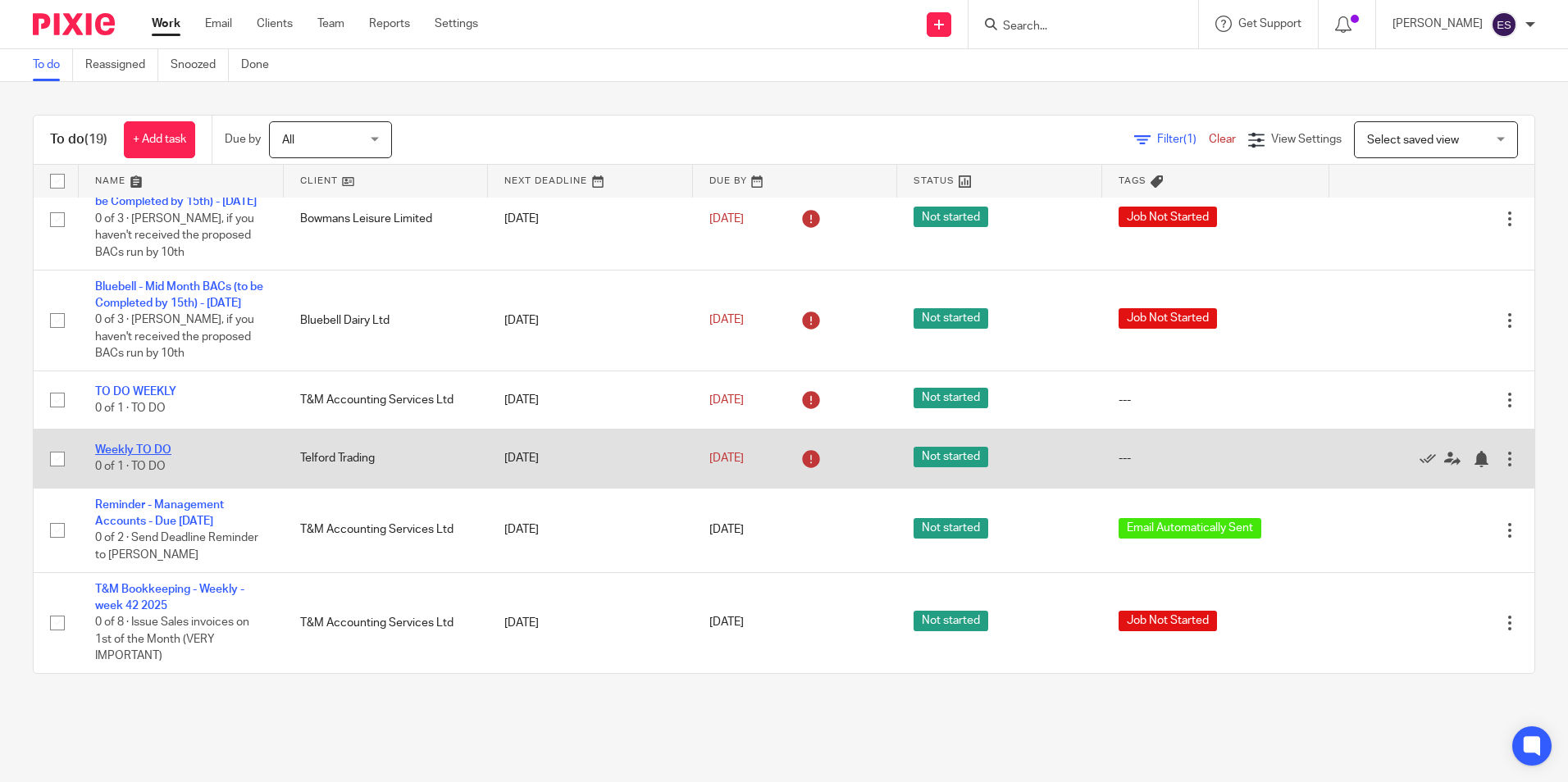
scroll to position [1047, 0]
